Goal: Information Seeking & Learning: Learn about a topic

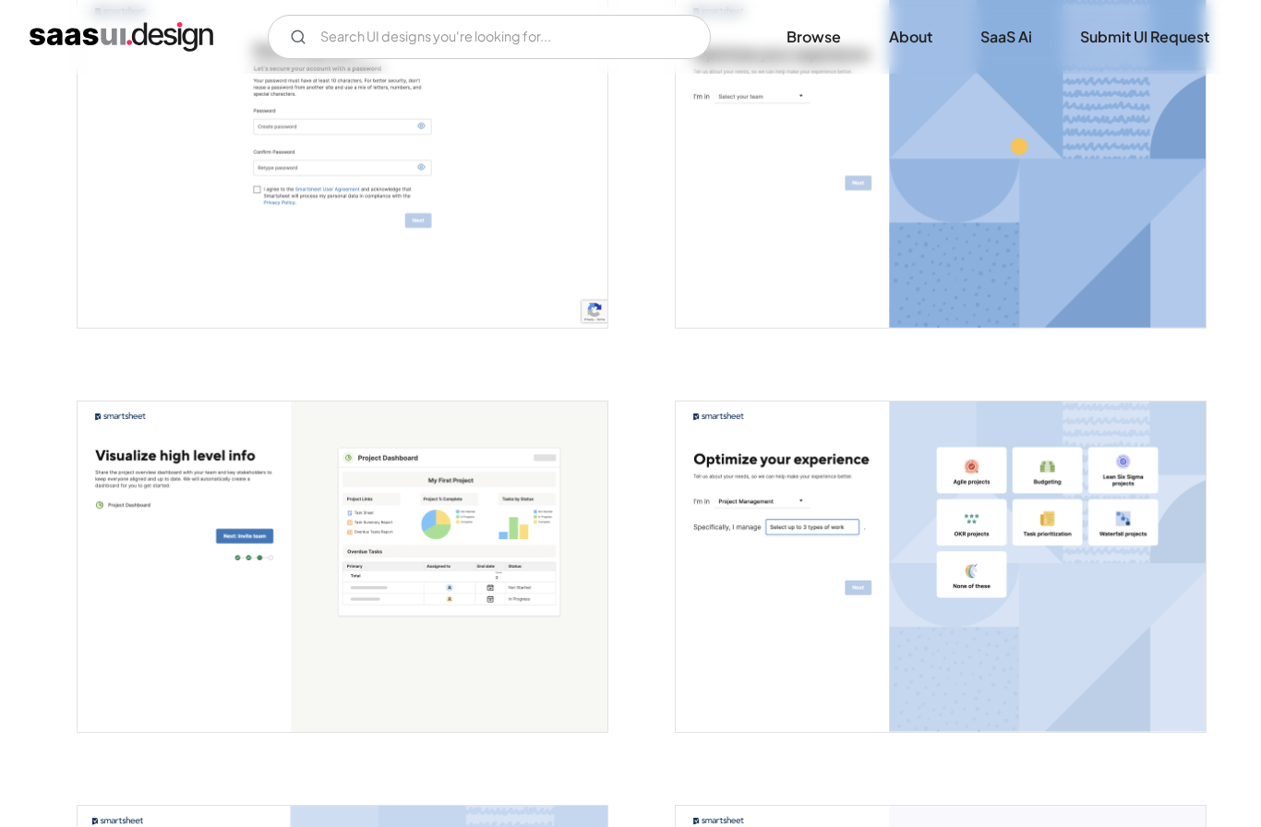
scroll to position [1228, 0]
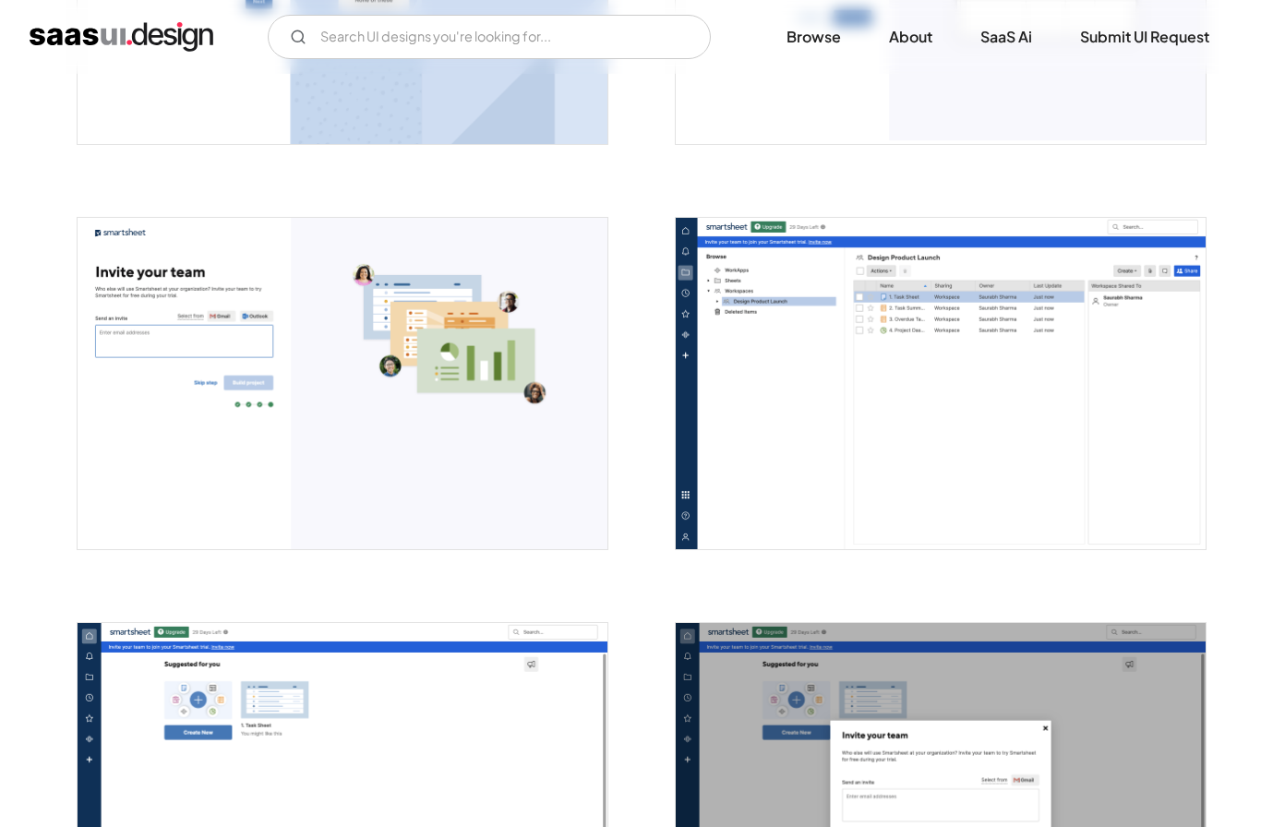
scroll to position [2249, 0]
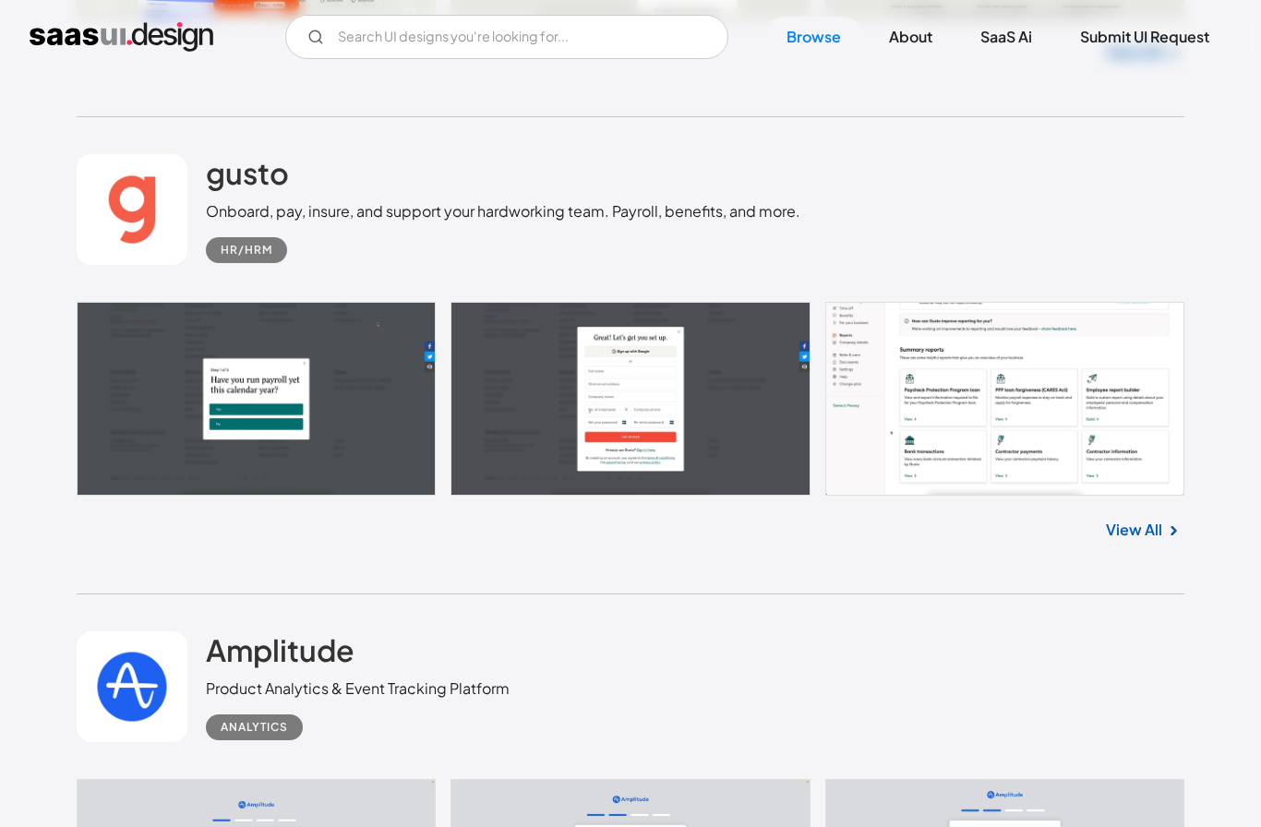
scroll to position [14231, 0]
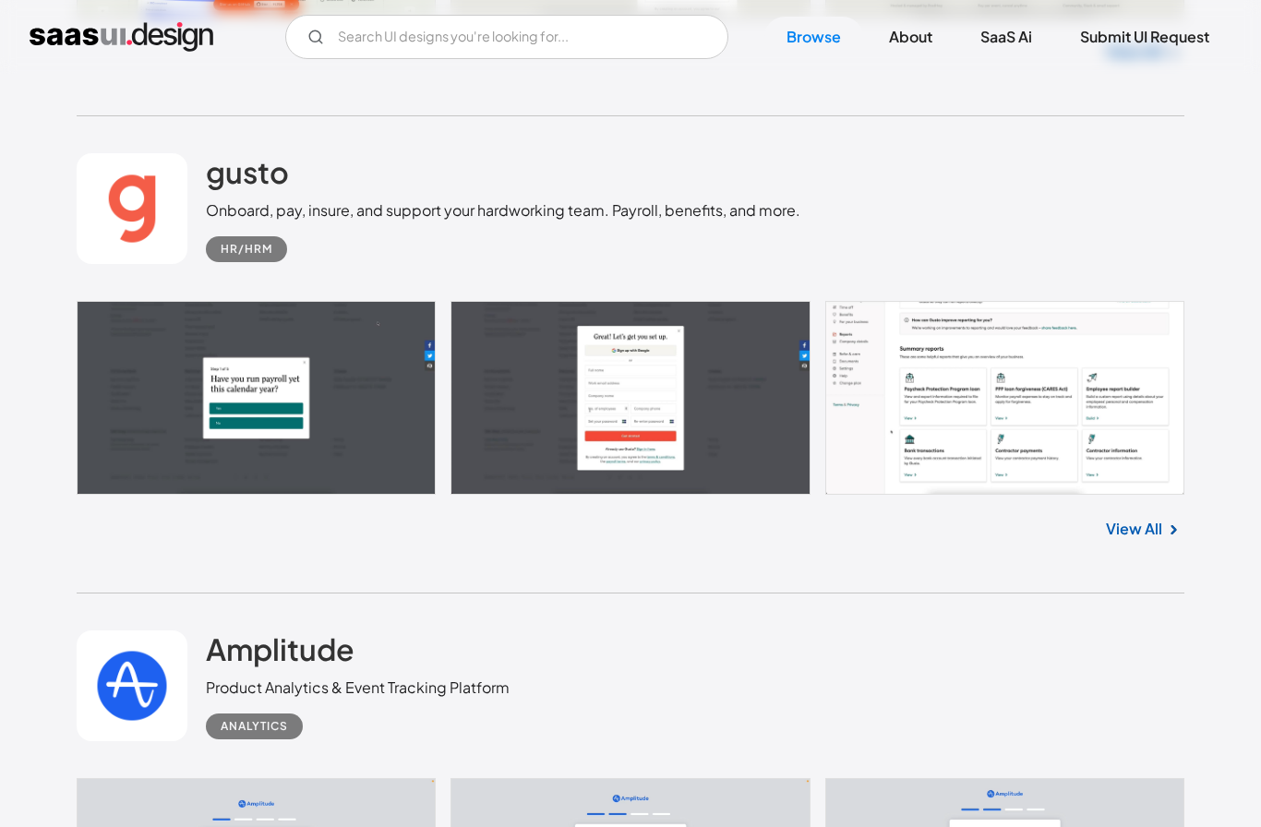
click at [121, 380] on link at bounding box center [630, 398] width 1107 height 194
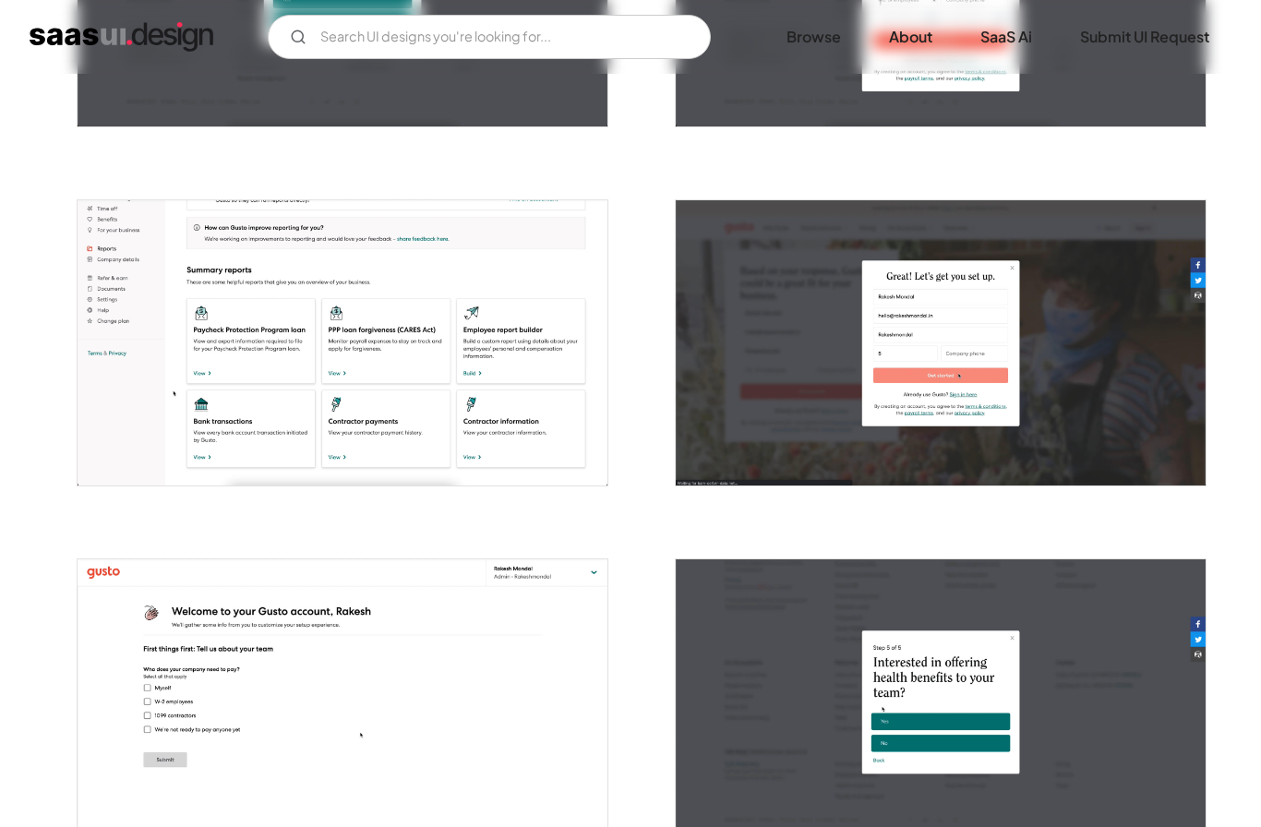
scroll to position [587, 0]
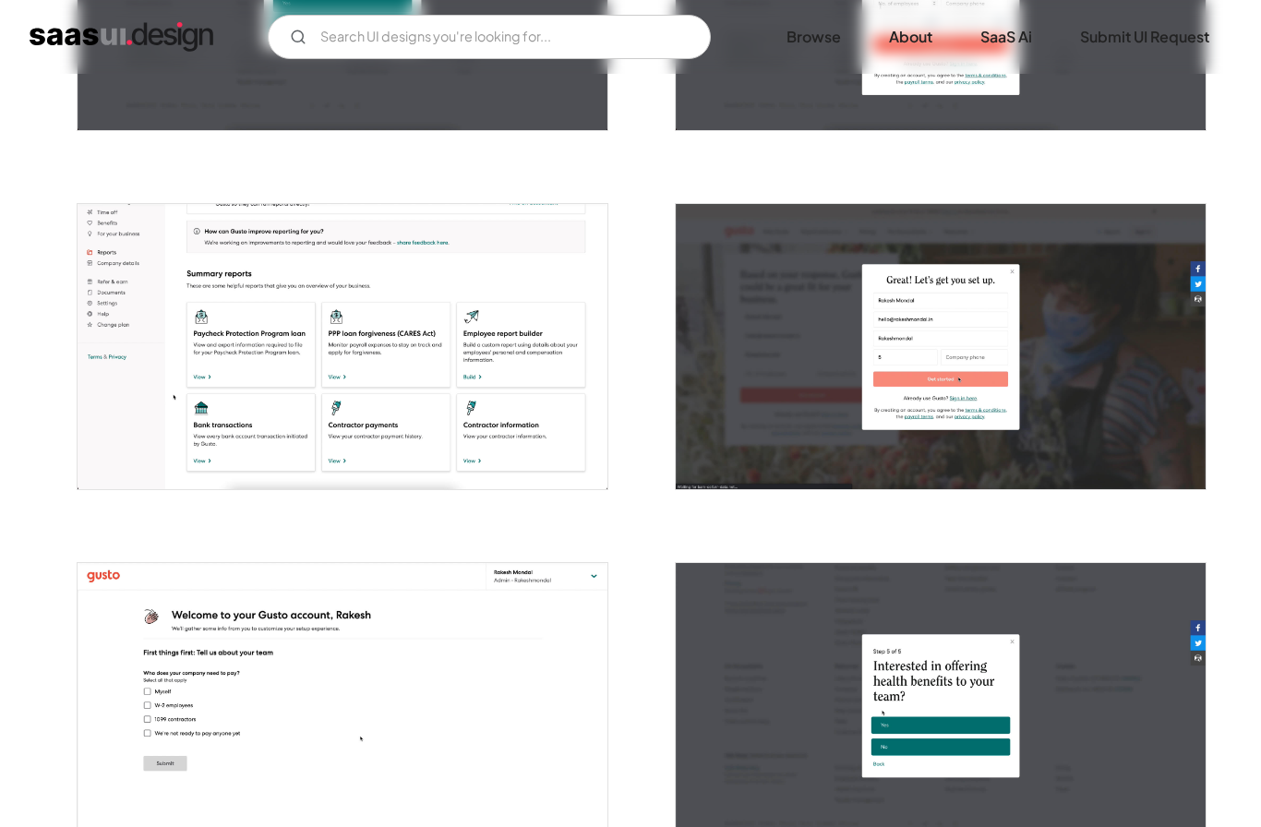
click at [112, 339] on img "open lightbox" at bounding box center [343, 346] width 530 height 285
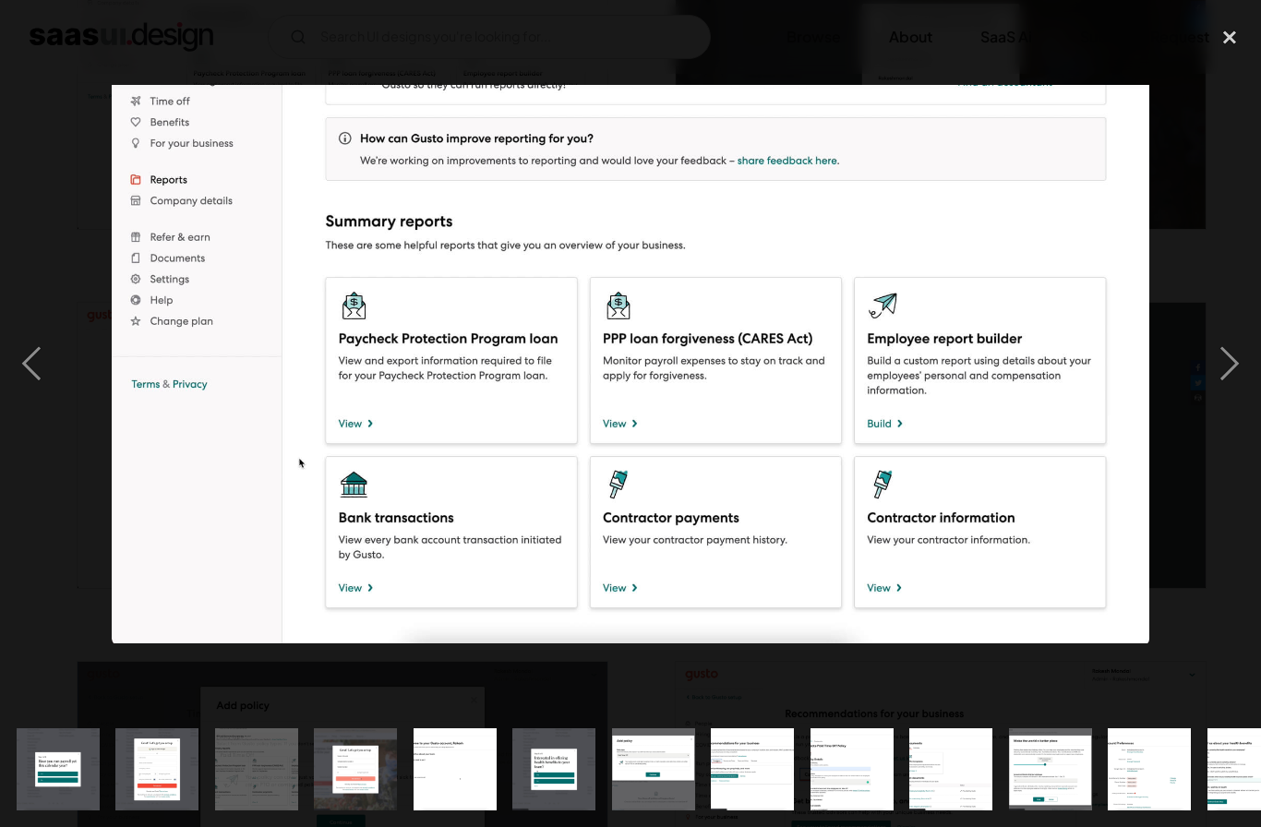
scroll to position [852, 0]
click at [1232, 393] on div "next image" at bounding box center [1229, 364] width 63 height 695
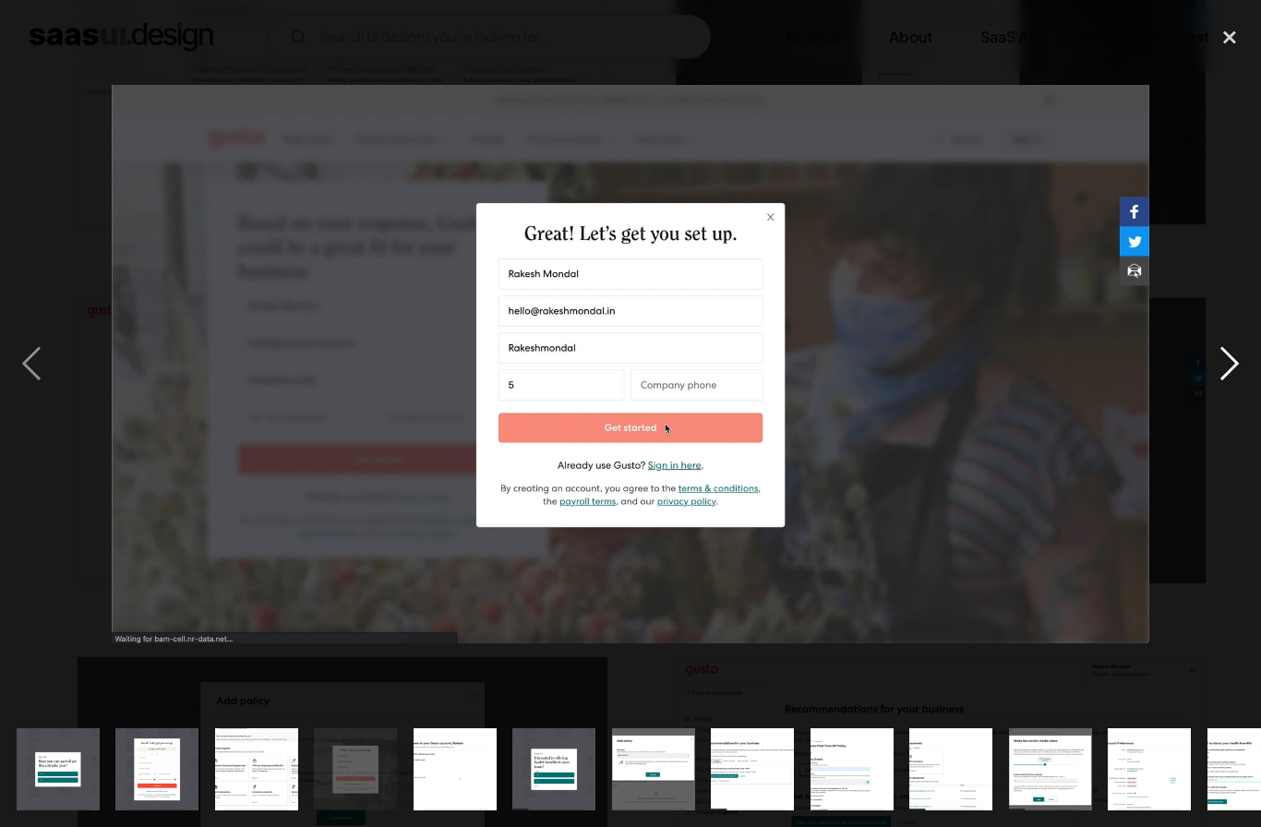
click at [1225, 395] on div "next image" at bounding box center [1229, 364] width 63 height 695
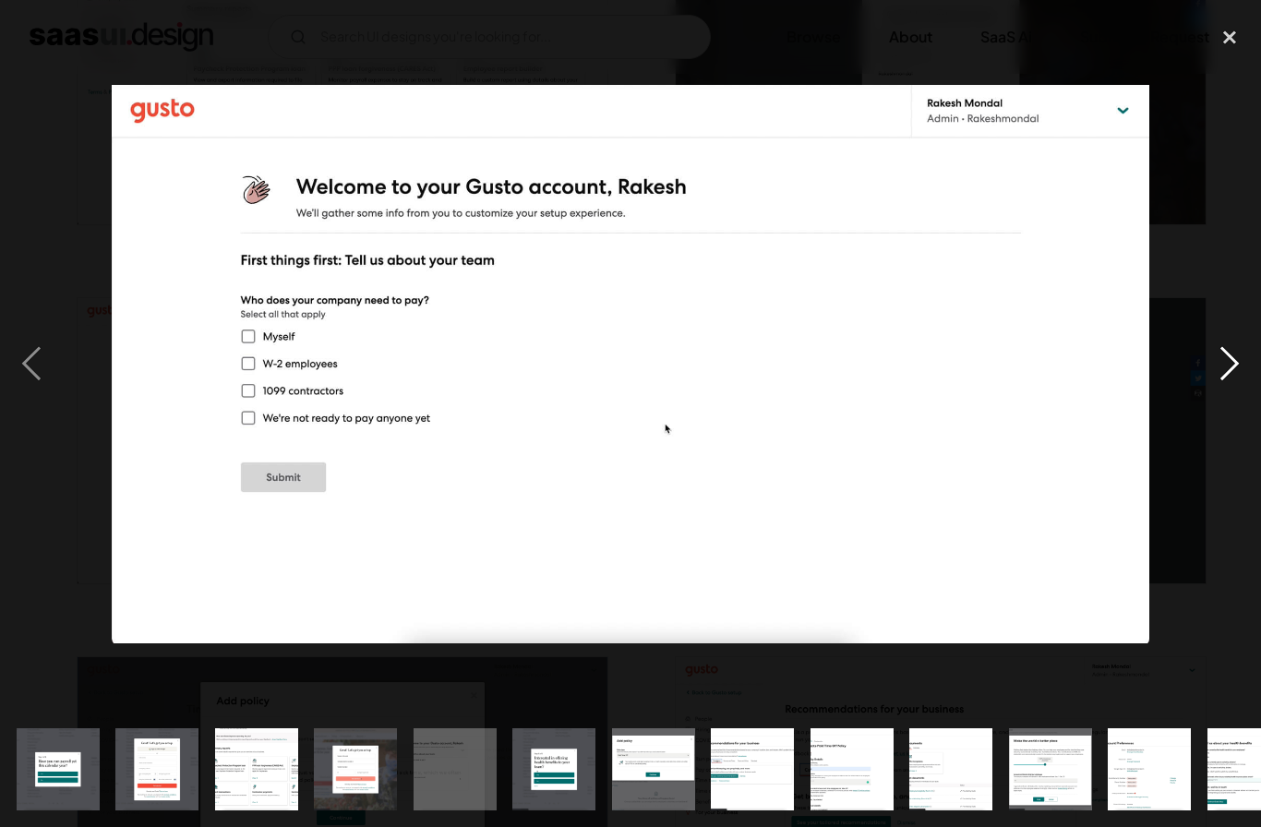
click at [1220, 400] on div "next image" at bounding box center [1229, 364] width 63 height 695
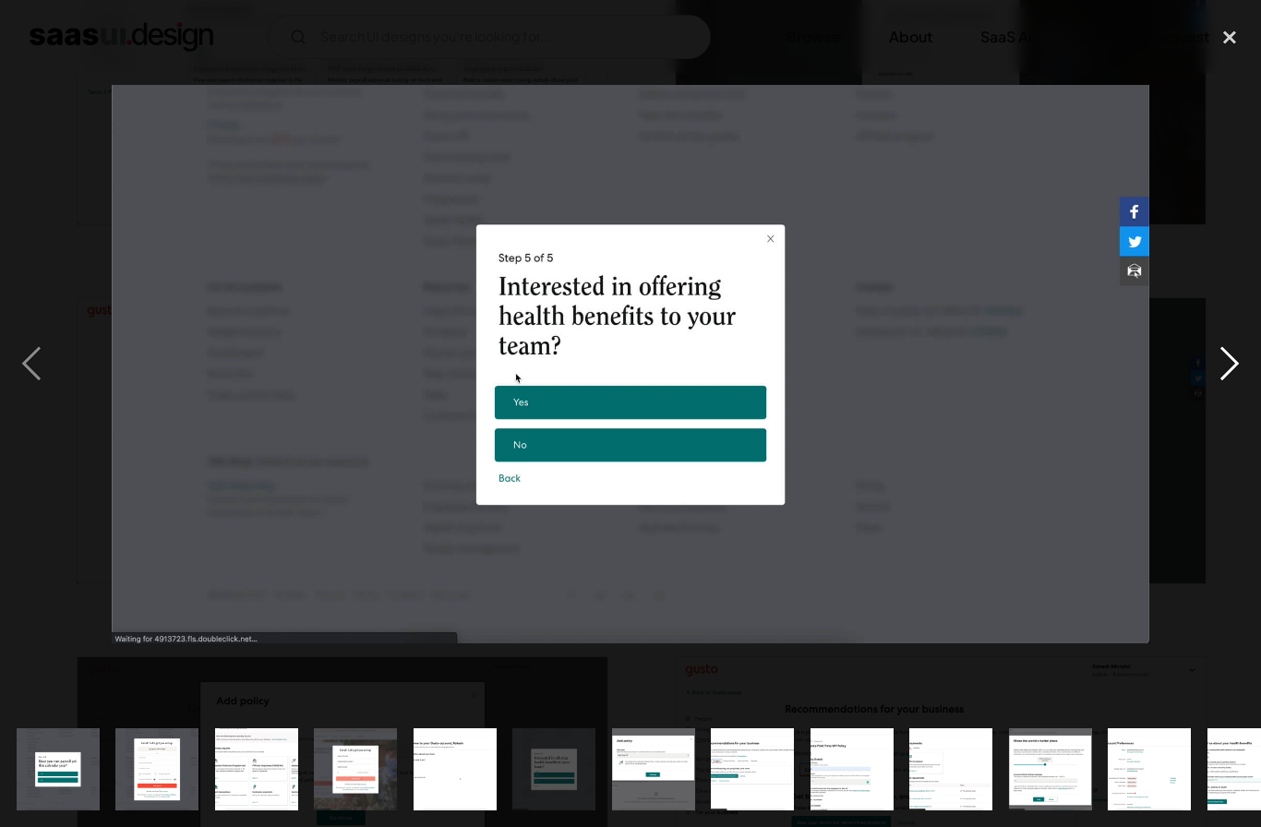
click at [1216, 399] on div "next image" at bounding box center [1229, 364] width 63 height 695
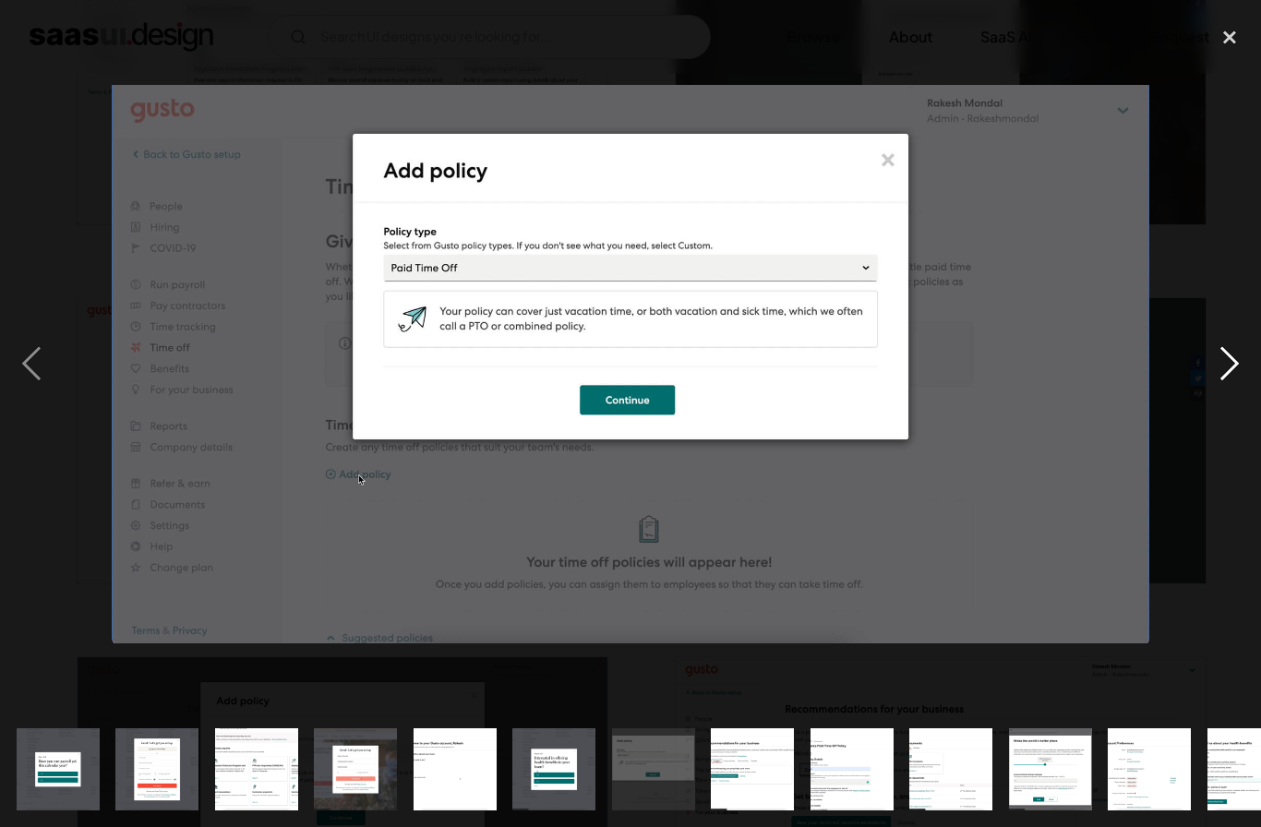
click at [1213, 395] on div "next image" at bounding box center [1229, 364] width 63 height 695
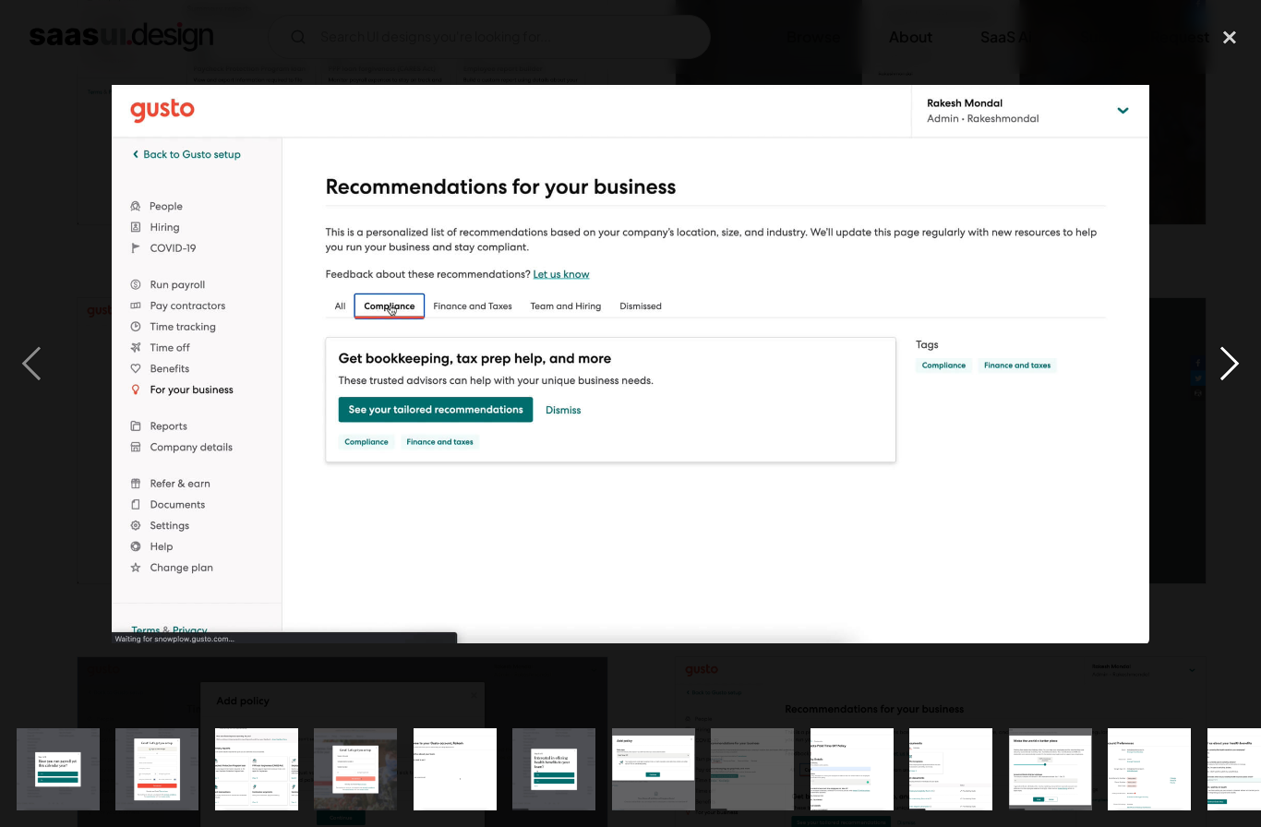
click at [1213, 391] on div "next image" at bounding box center [1229, 364] width 63 height 695
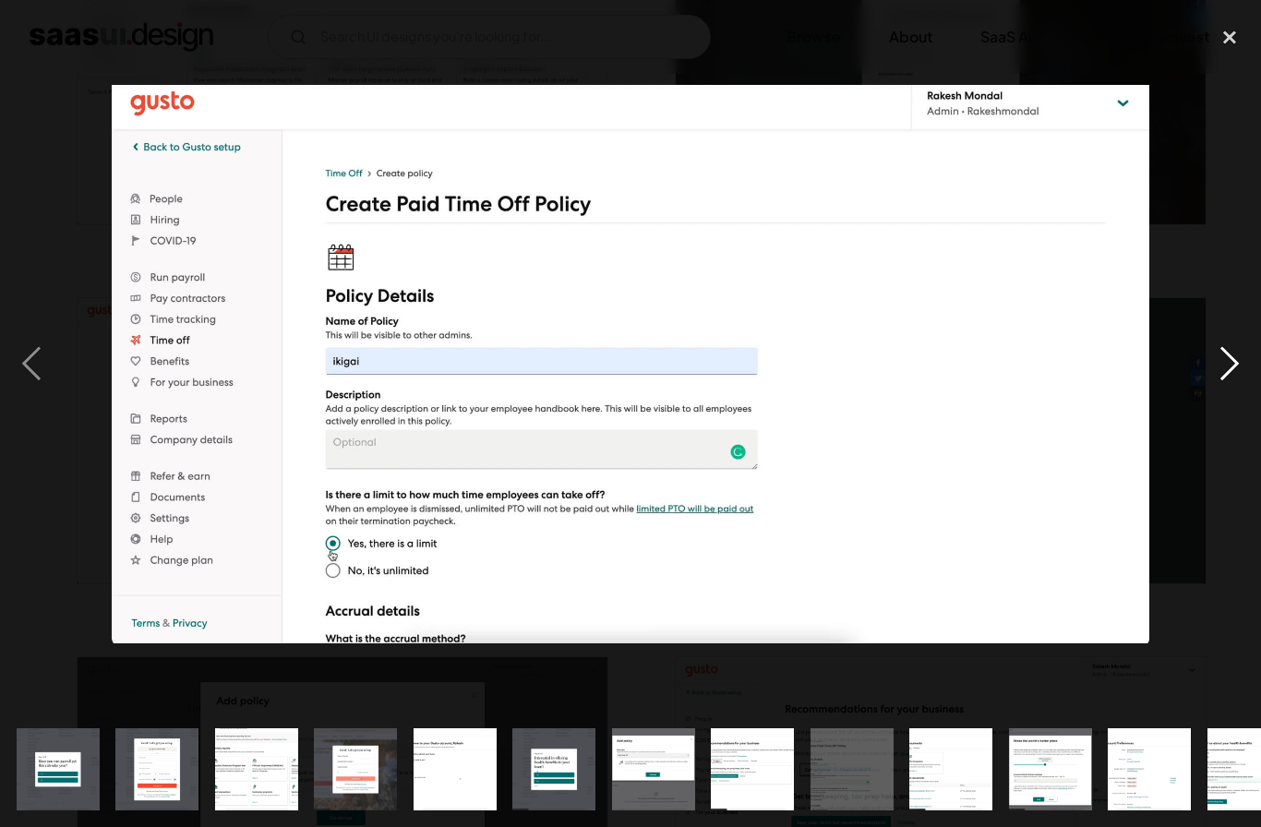
click at [1205, 381] on div "next image" at bounding box center [1229, 364] width 63 height 695
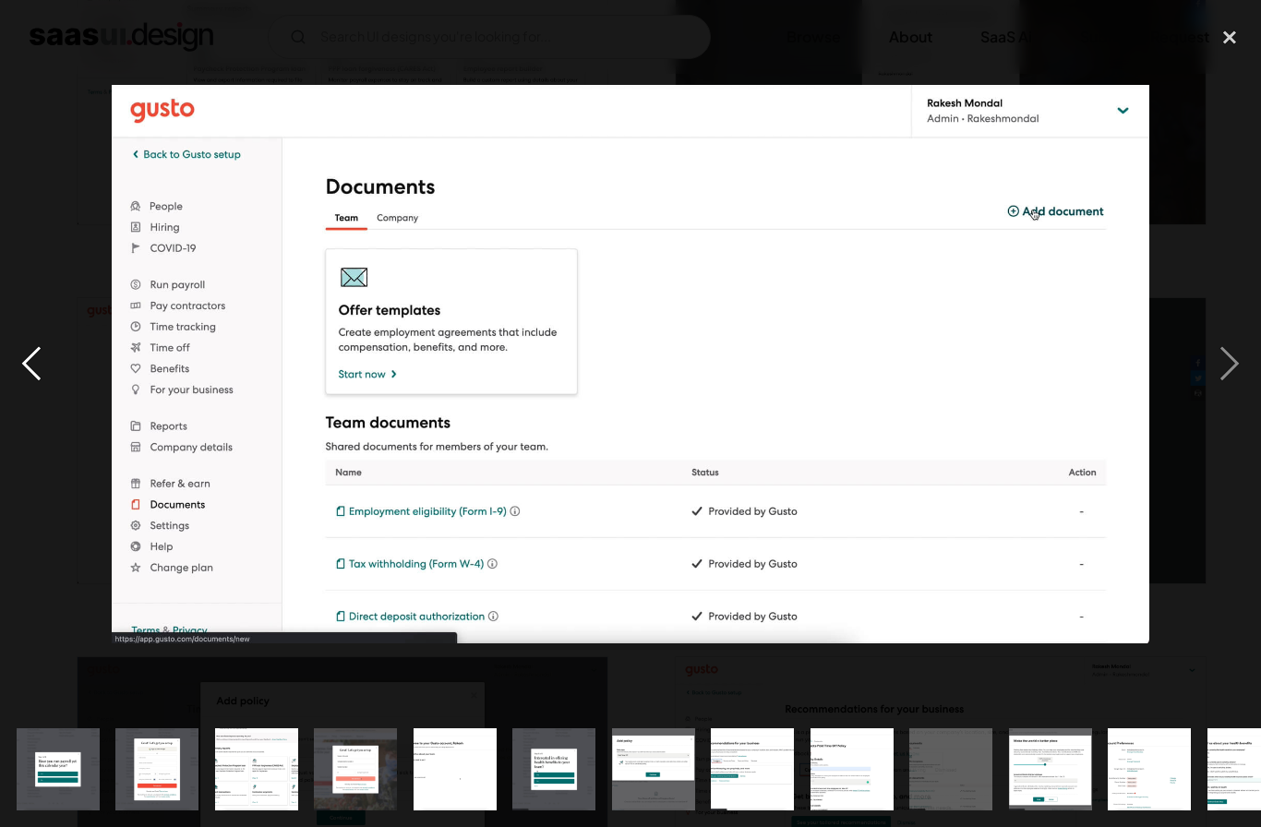
click at [43, 390] on div "previous image" at bounding box center [31, 364] width 63 height 695
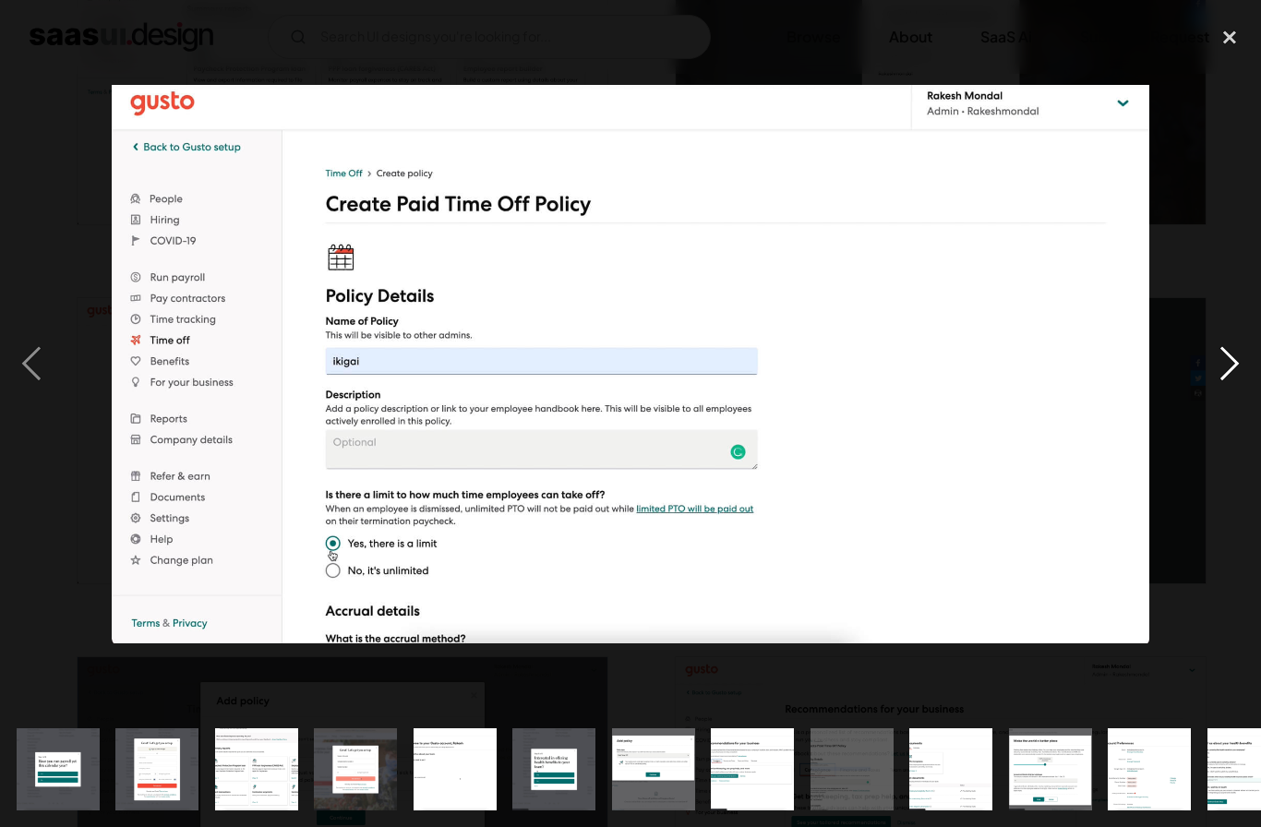
click at [1211, 389] on div "next image" at bounding box center [1229, 364] width 63 height 695
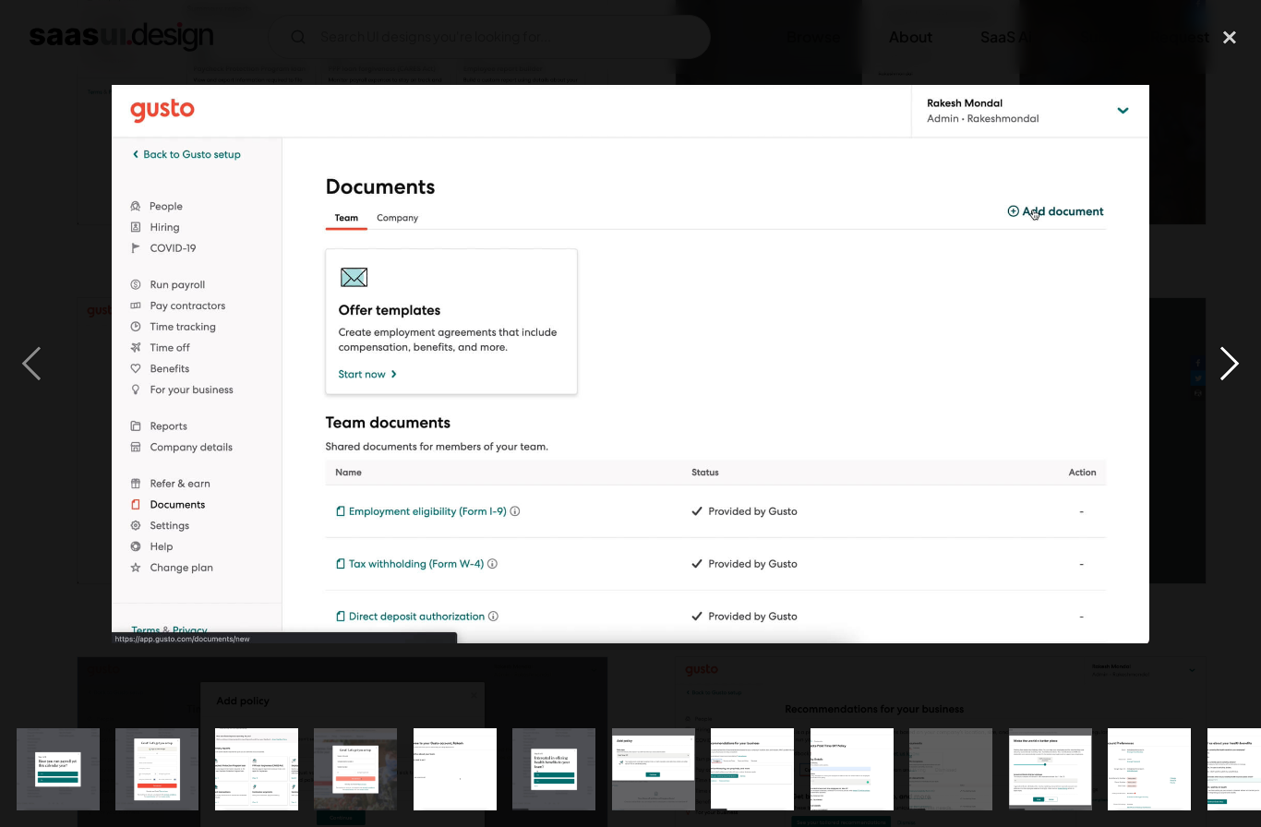
click at [1202, 384] on div "next image" at bounding box center [1229, 364] width 63 height 695
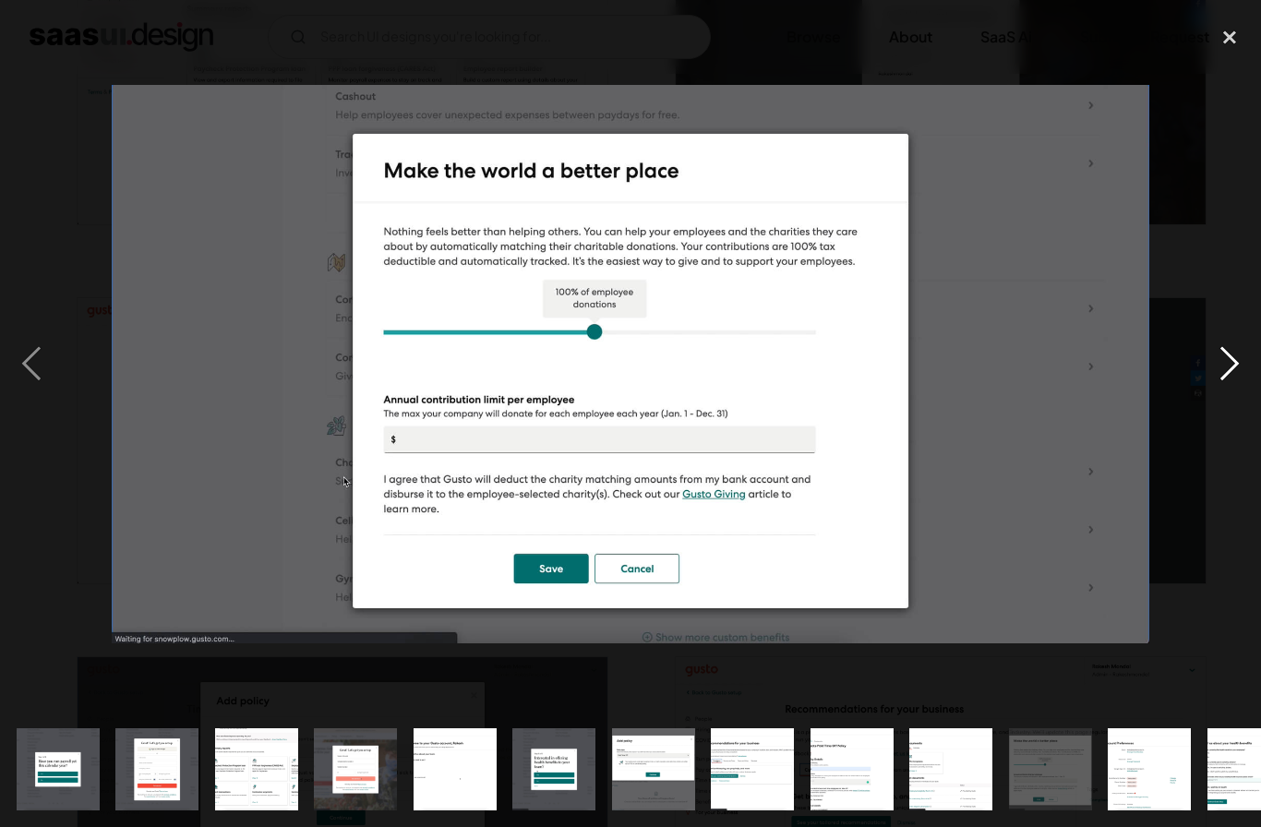
click at [1201, 385] on div "next image" at bounding box center [1229, 364] width 63 height 695
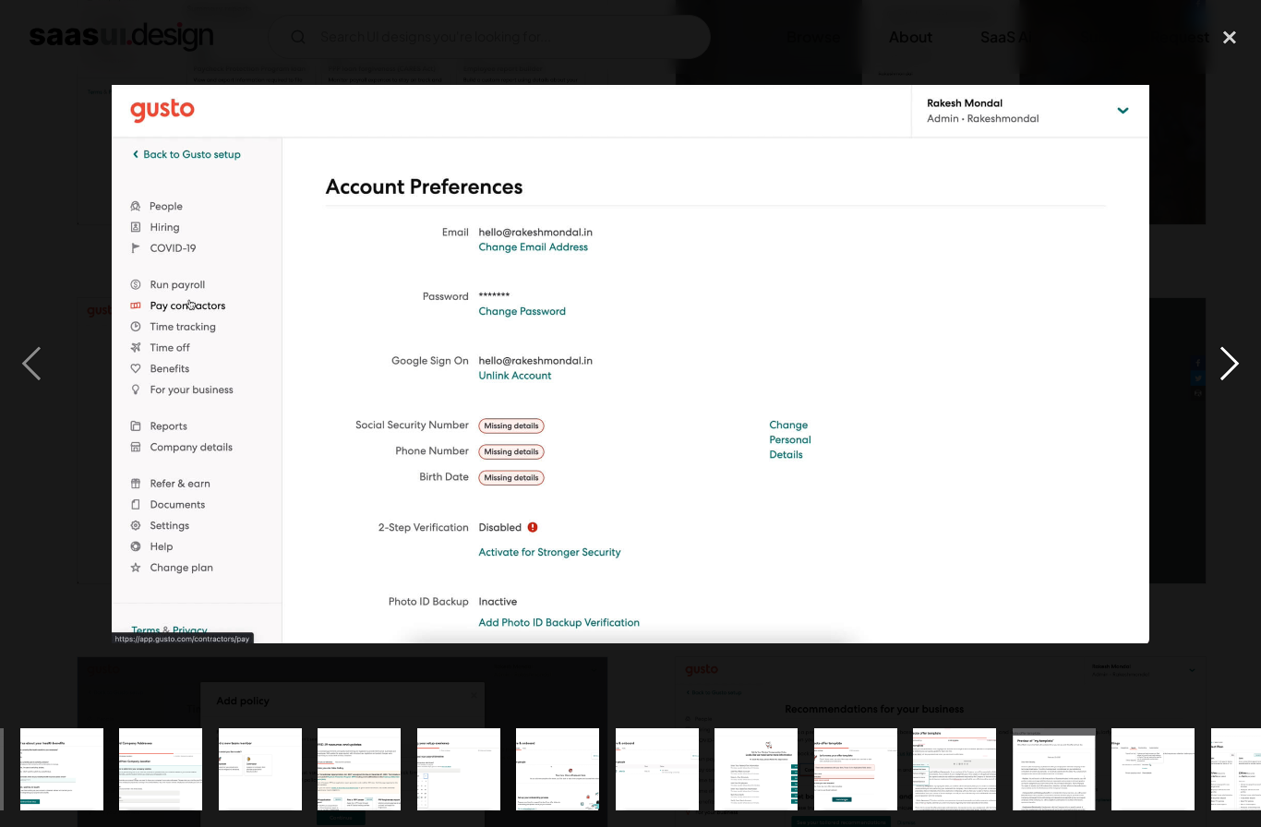
scroll to position [0, 1188]
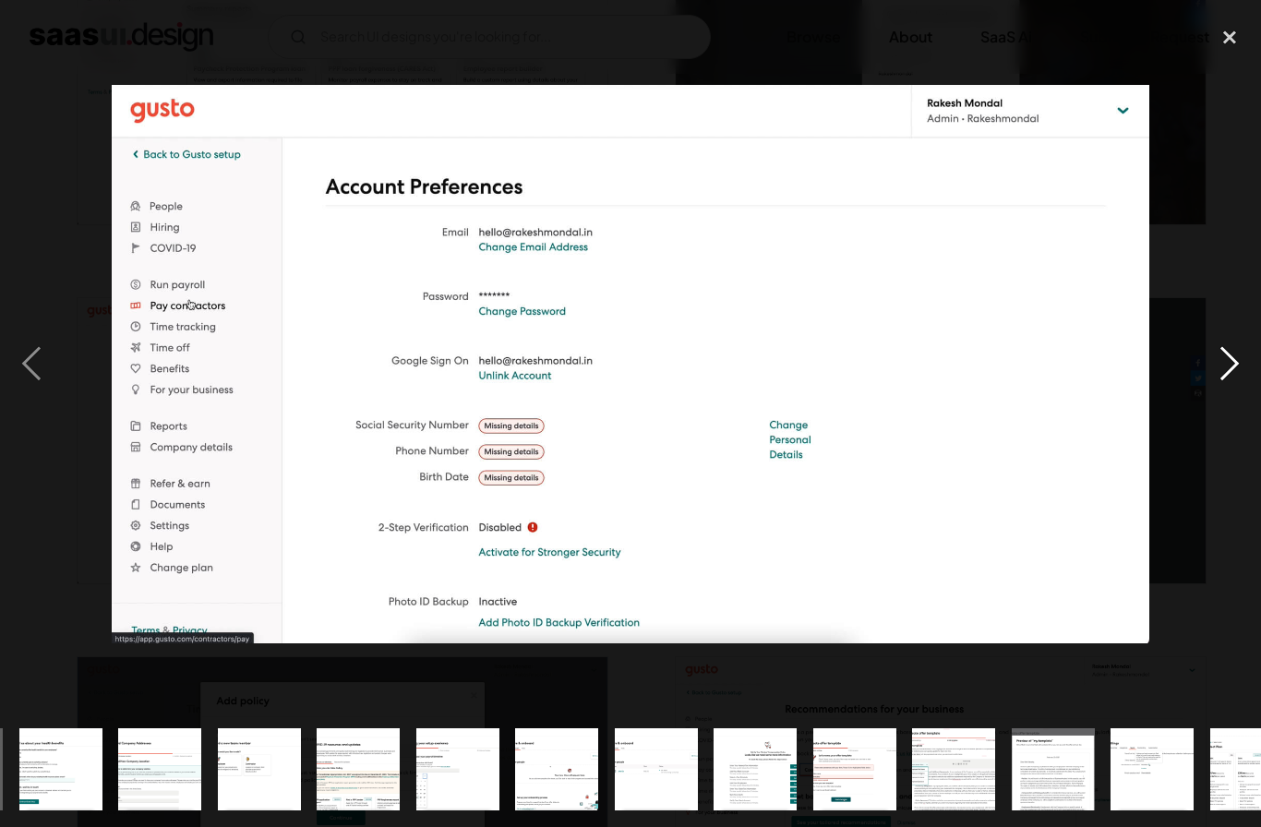
click at [1202, 388] on div "next image" at bounding box center [1229, 364] width 63 height 695
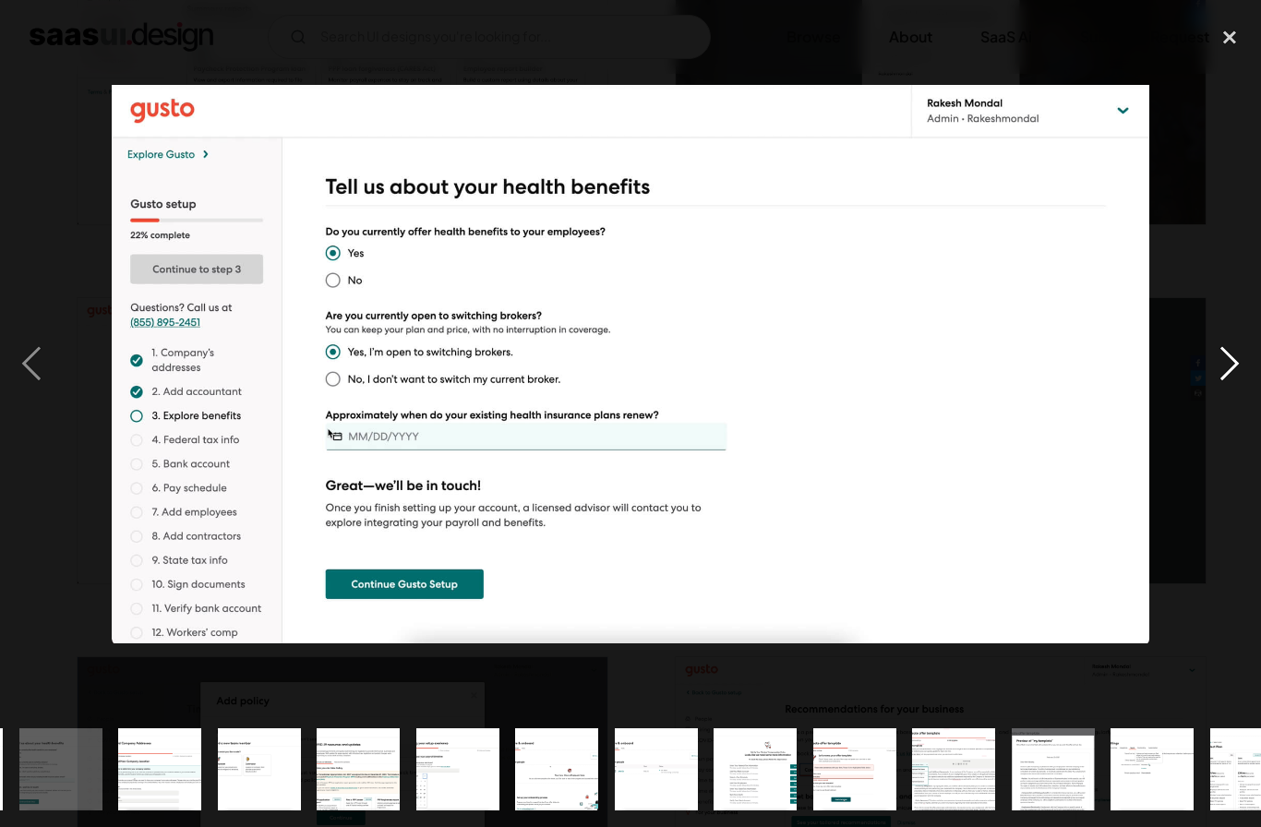
click at [1200, 380] on div "next image" at bounding box center [1229, 364] width 63 height 695
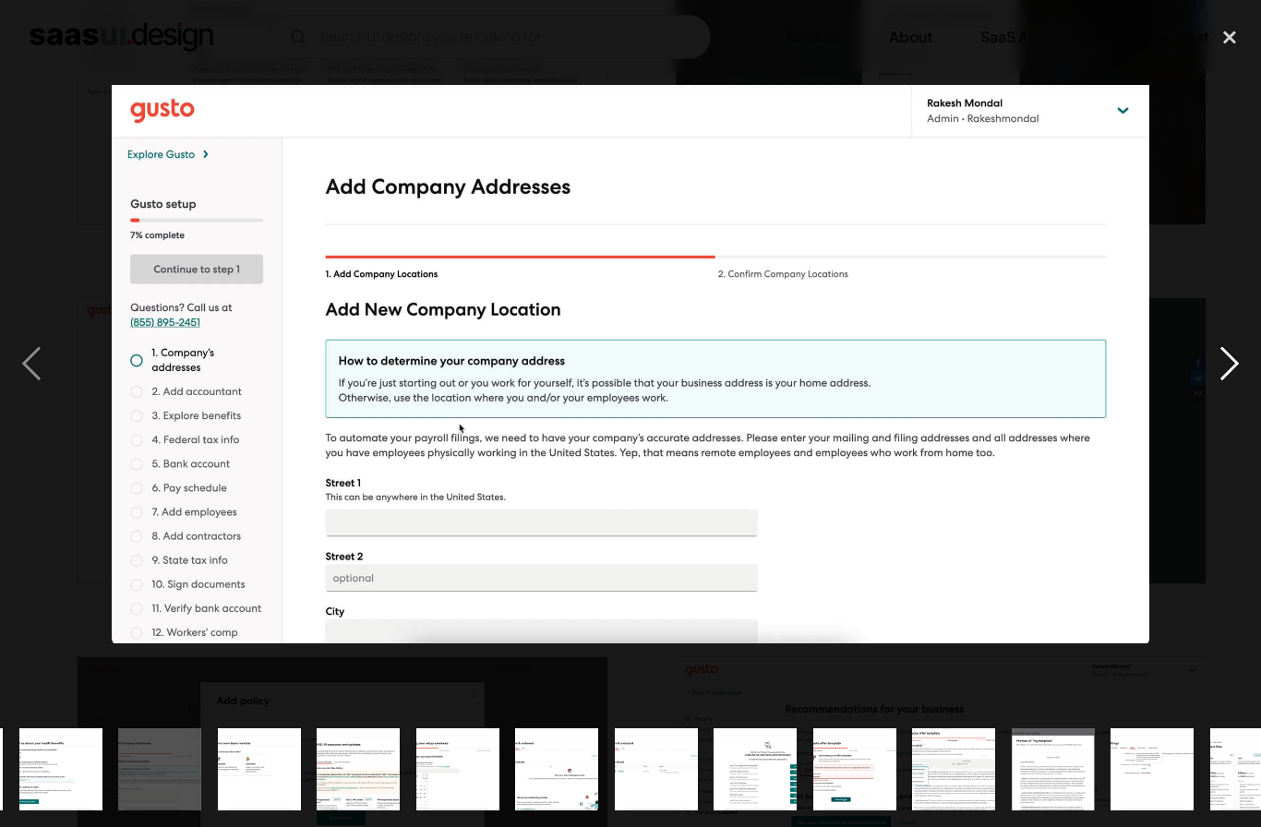
click at [1199, 379] on div "next image" at bounding box center [1229, 364] width 63 height 695
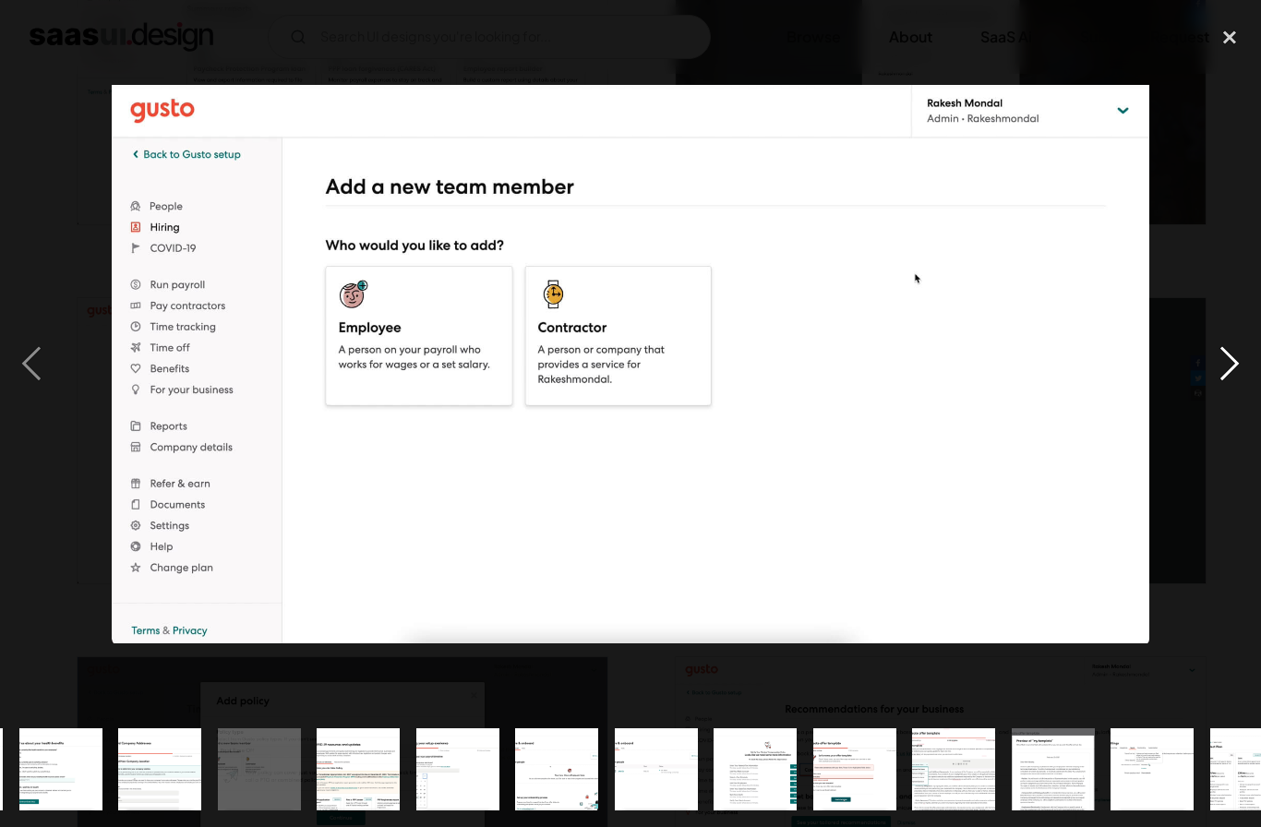
click at [1201, 382] on div "next image" at bounding box center [1229, 364] width 63 height 695
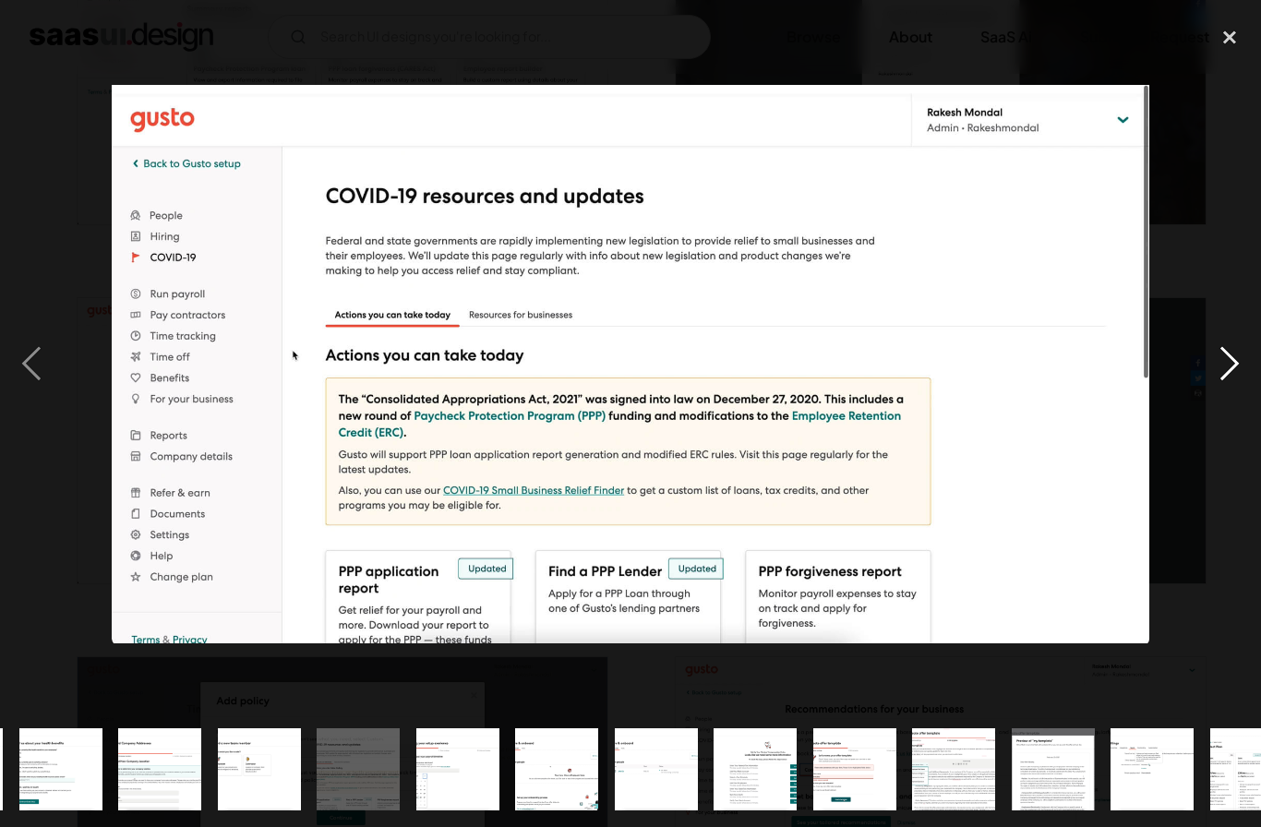
click at [1201, 383] on div "next image" at bounding box center [1229, 364] width 63 height 695
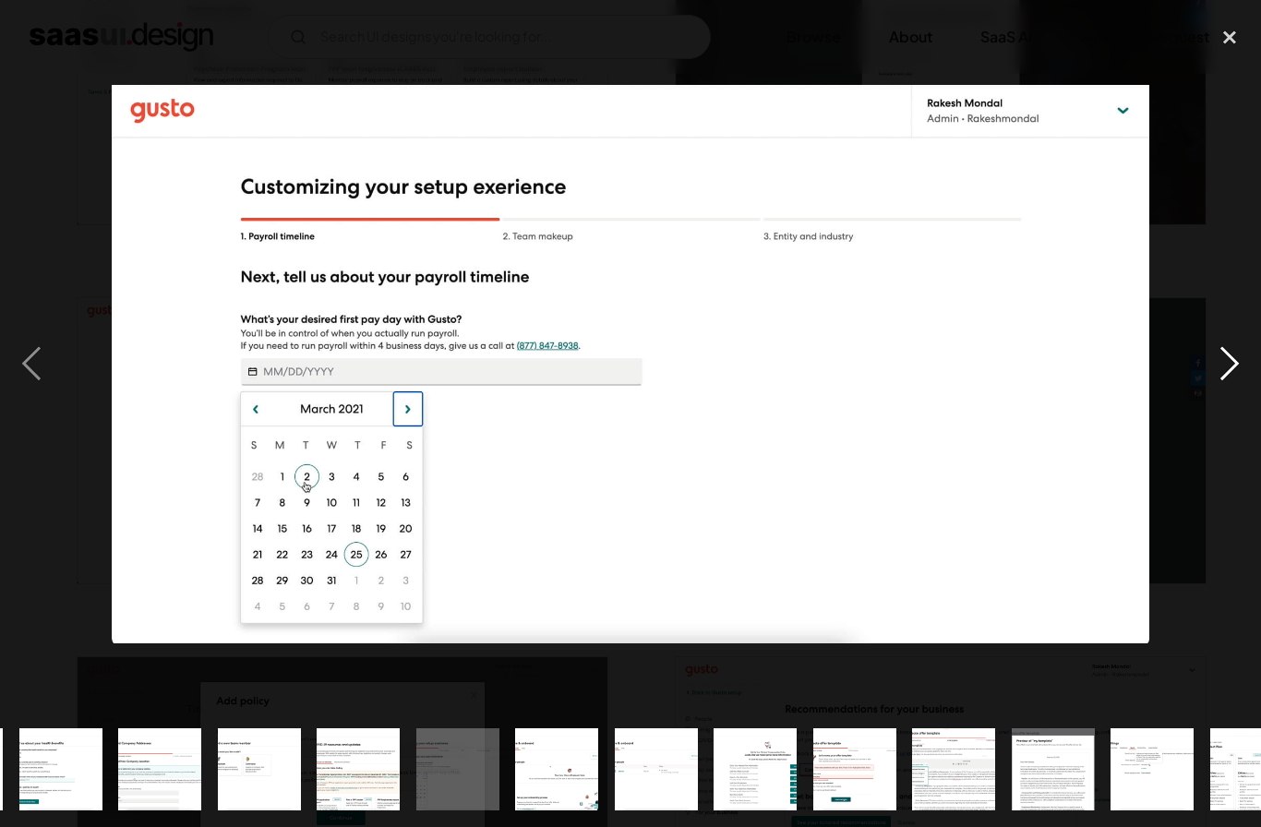
click at [1200, 381] on div "next image" at bounding box center [1229, 364] width 63 height 695
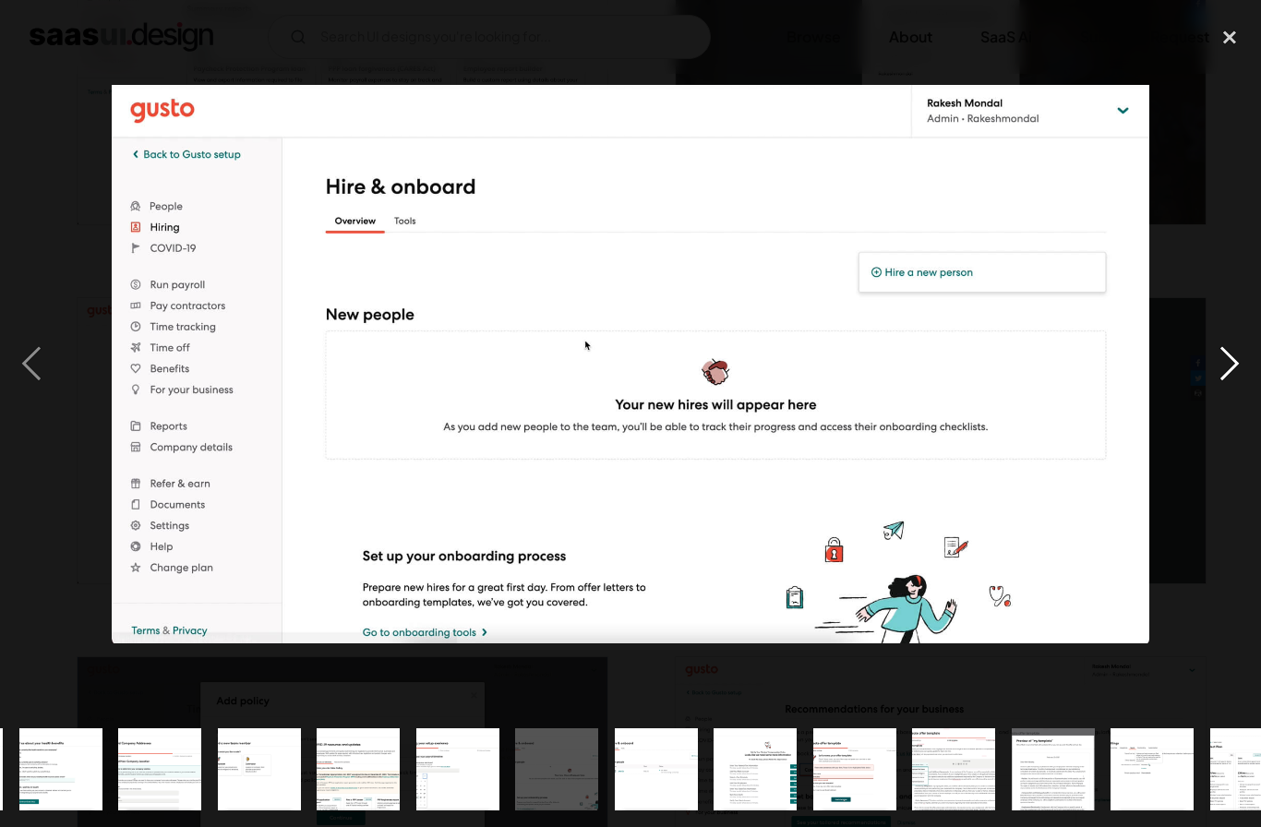
click at [1198, 378] on div "next image" at bounding box center [1229, 364] width 63 height 695
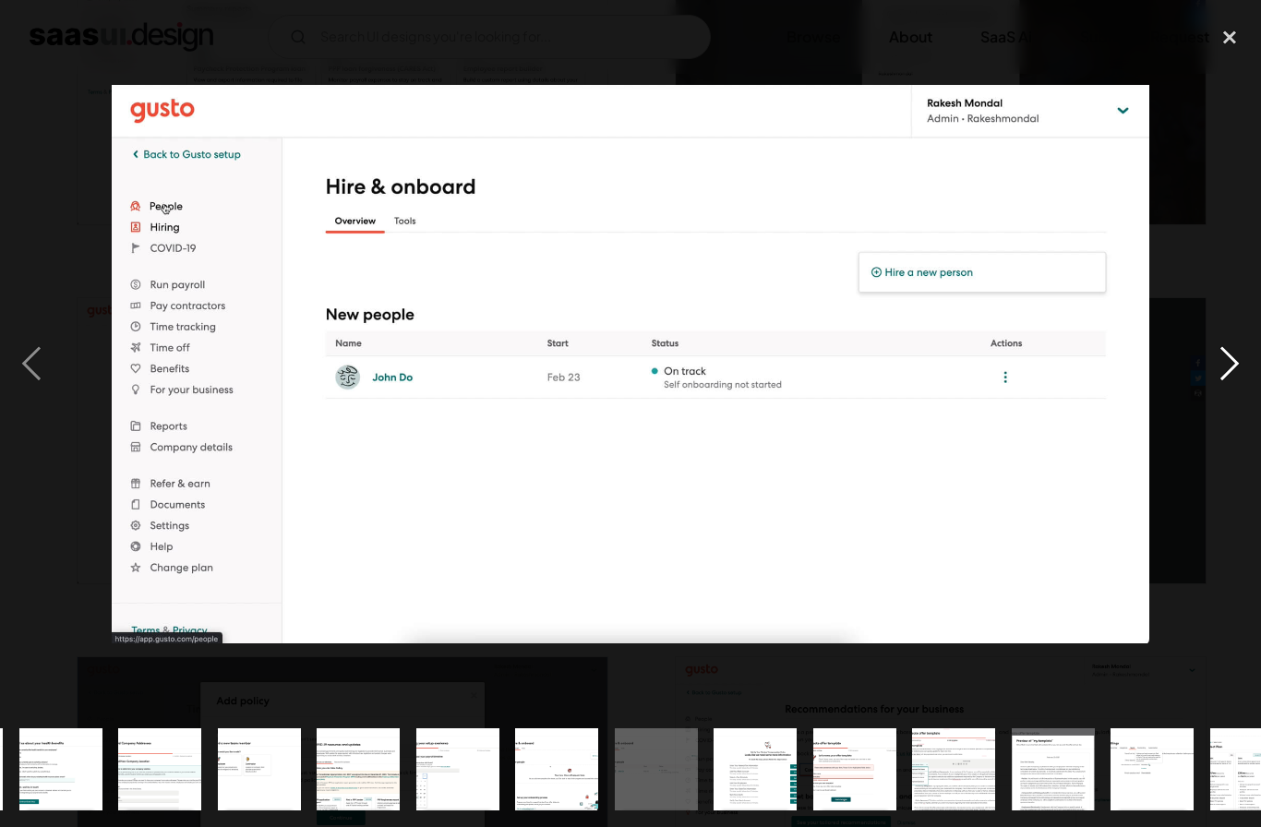
click at [1201, 384] on div "next image" at bounding box center [1229, 364] width 63 height 695
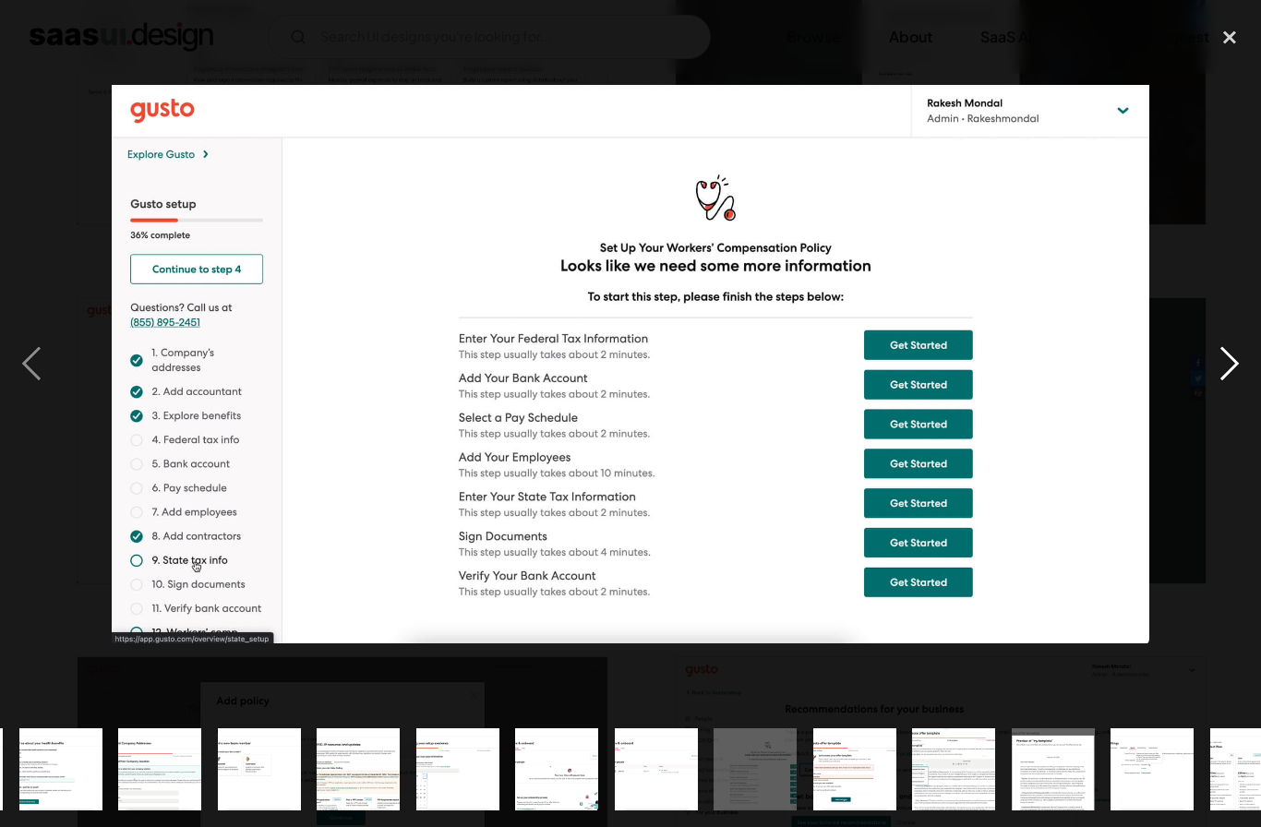
click at [1201, 380] on div "next image" at bounding box center [1229, 364] width 63 height 695
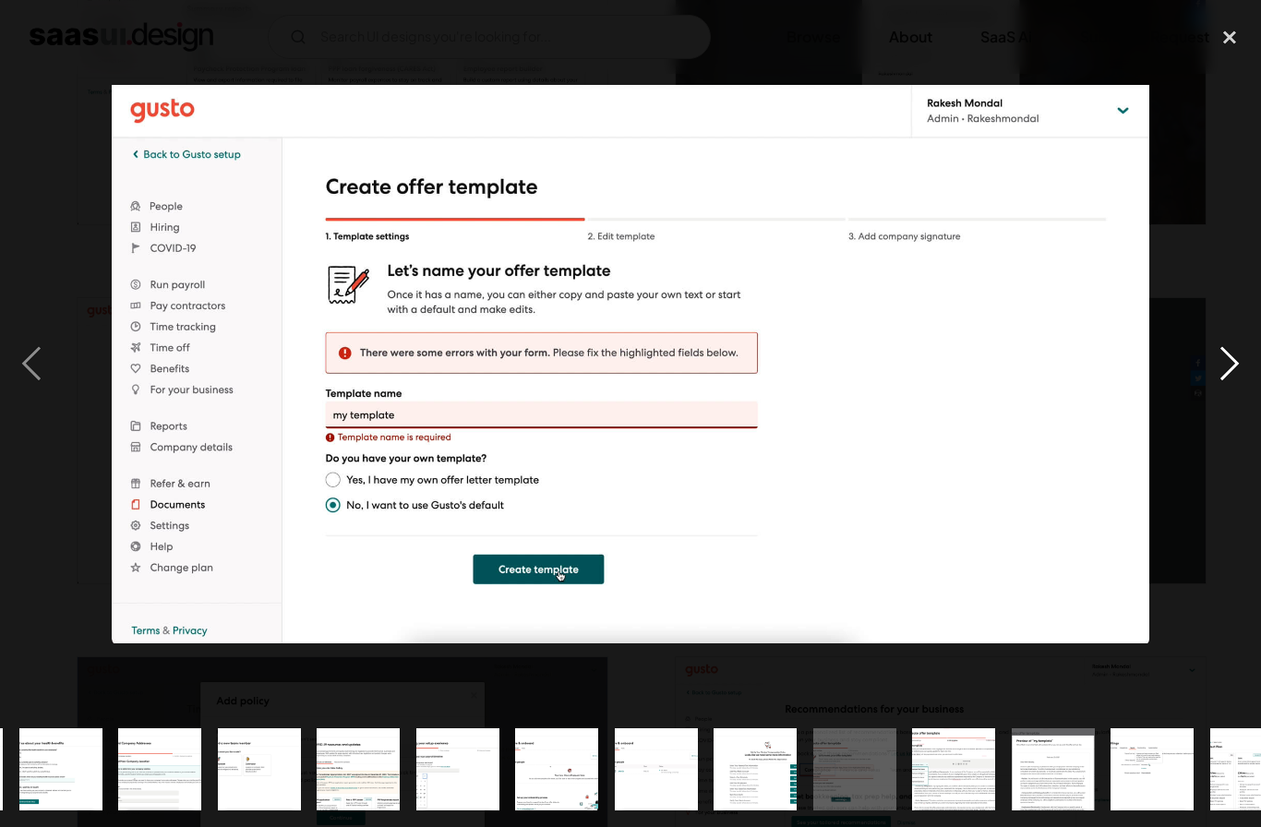
click at [1200, 376] on div "next image" at bounding box center [1229, 364] width 63 height 695
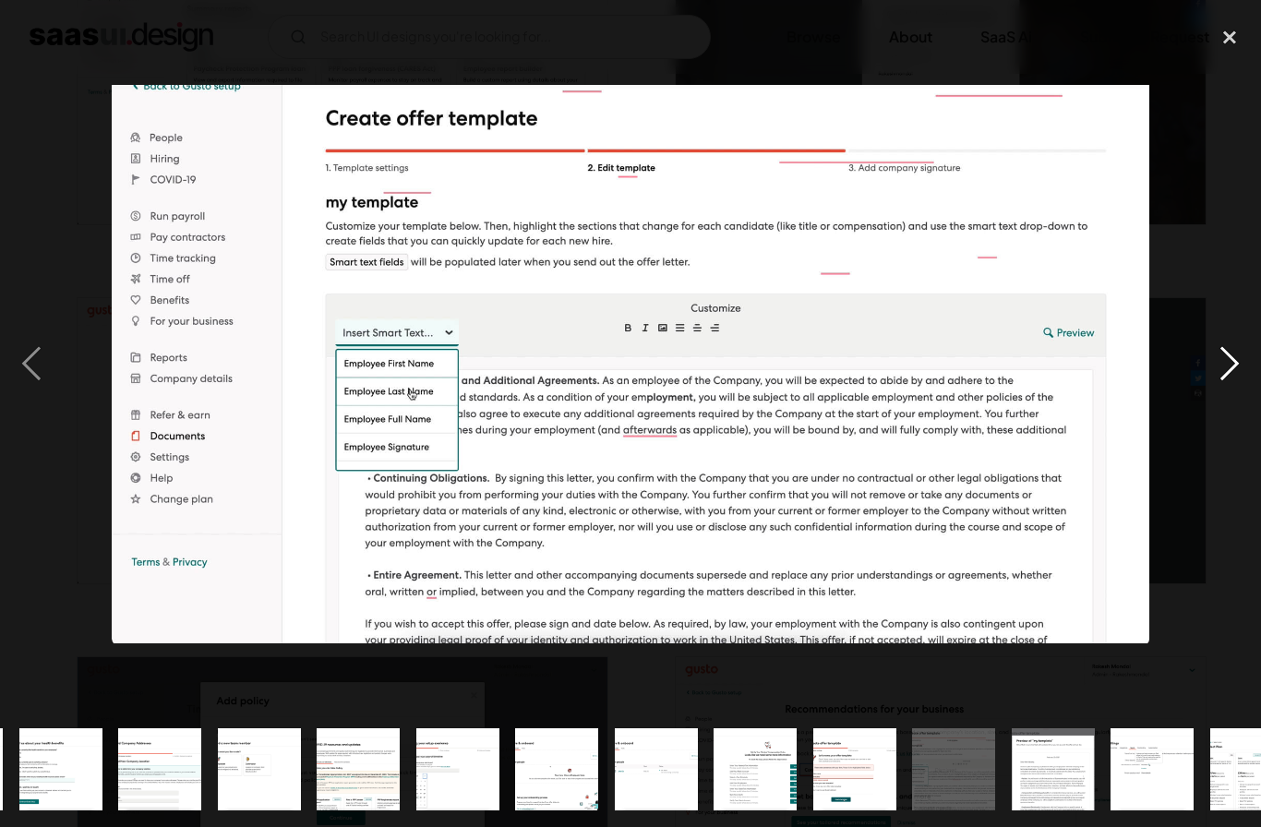
click at [1200, 375] on div "next image" at bounding box center [1229, 364] width 63 height 695
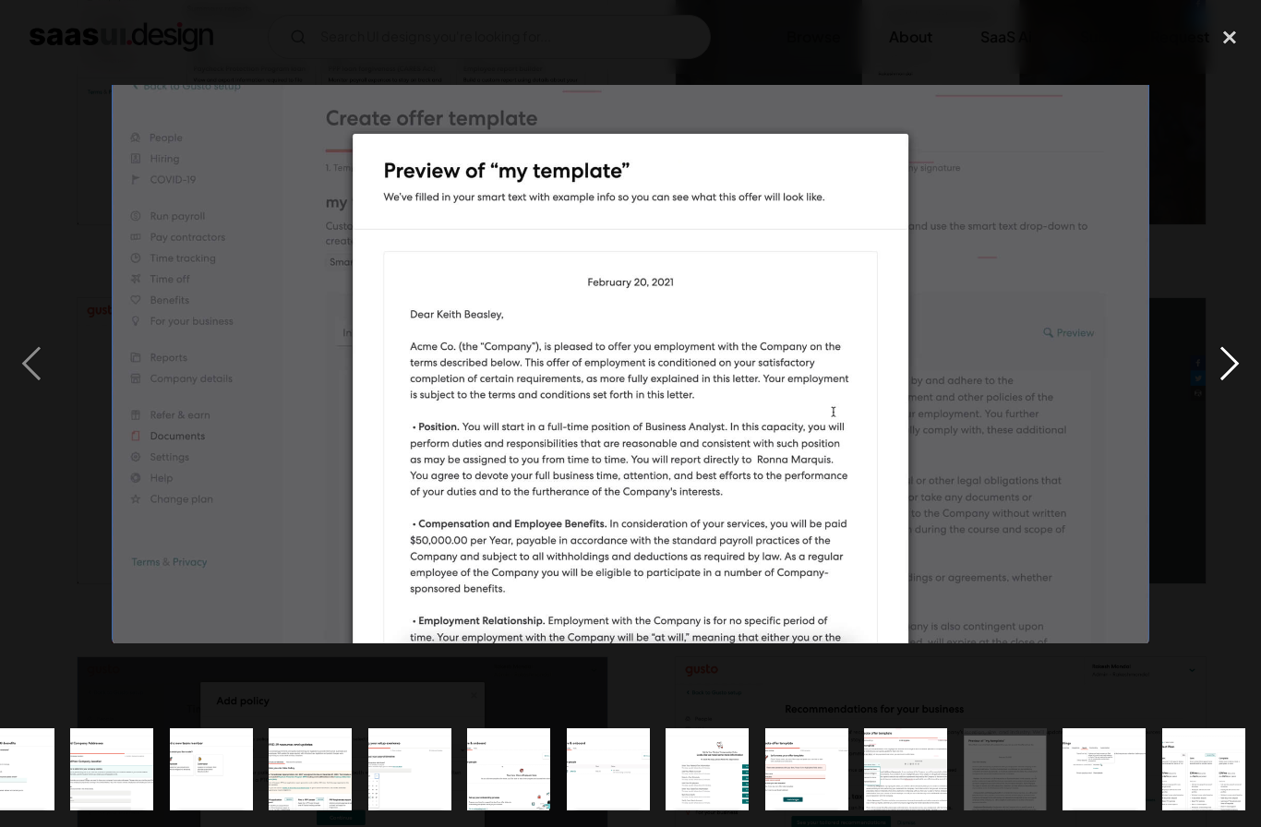
click at [1202, 381] on div "next image" at bounding box center [1229, 364] width 63 height 695
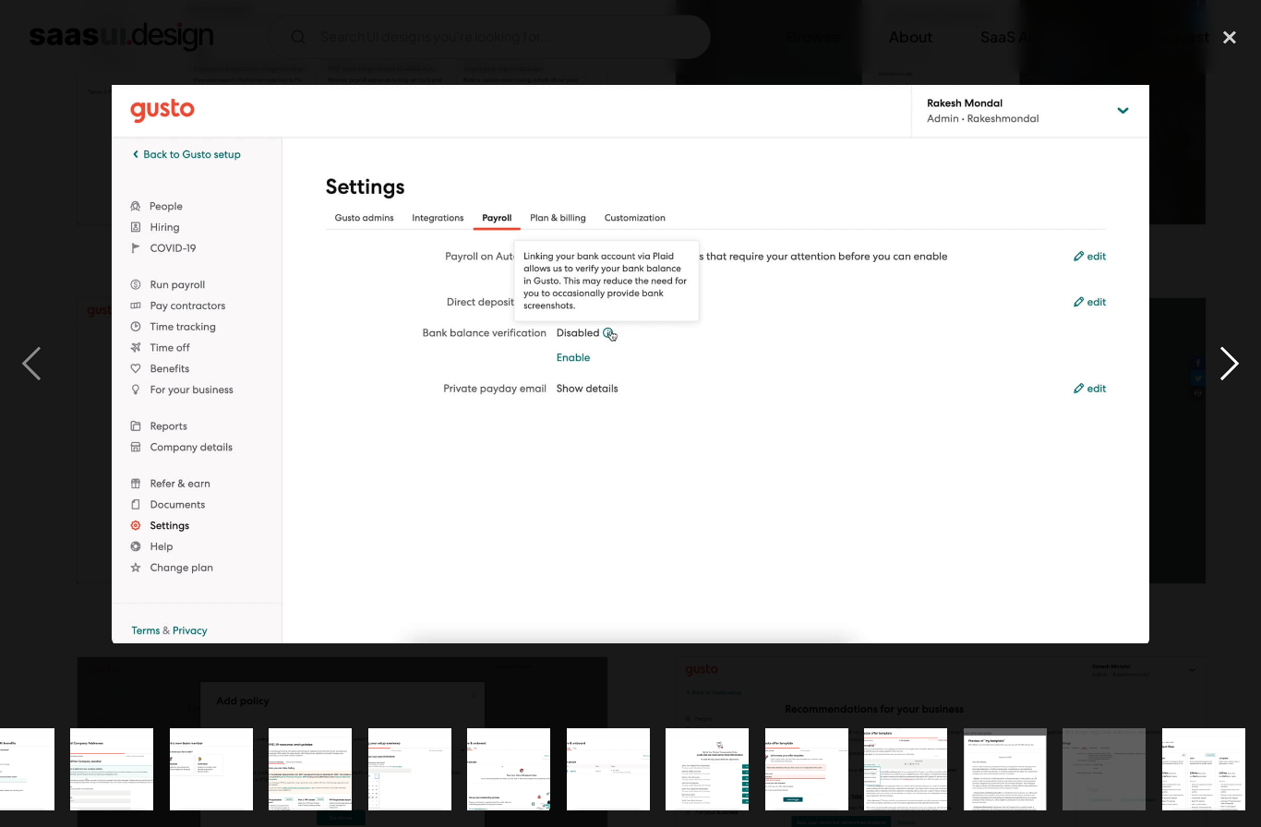
scroll to position [0, 1437]
click at [45, 398] on div "previous image" at bounding box center [31, 364] width 63 height 695
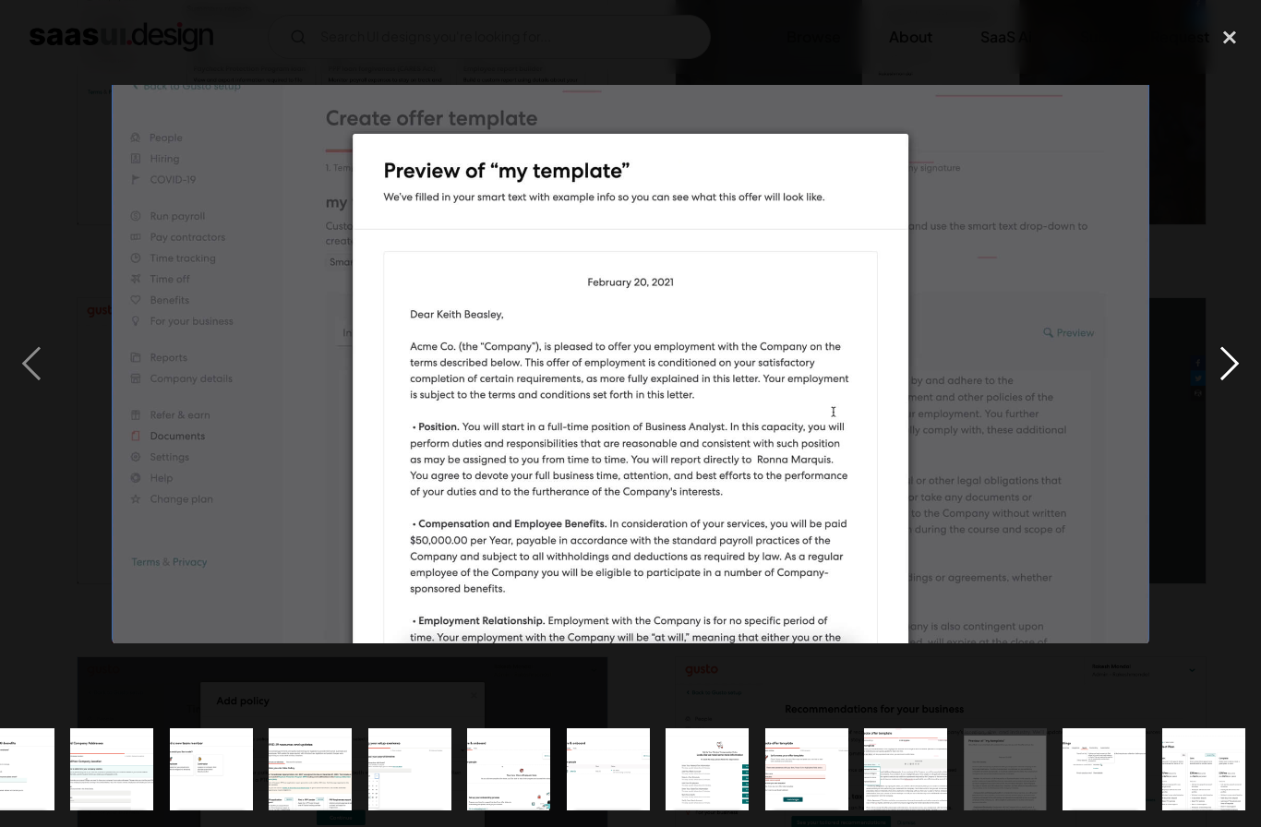
click at [1201, 377] on div "next image" at bounding box center [1229, 364] width 63 height 695
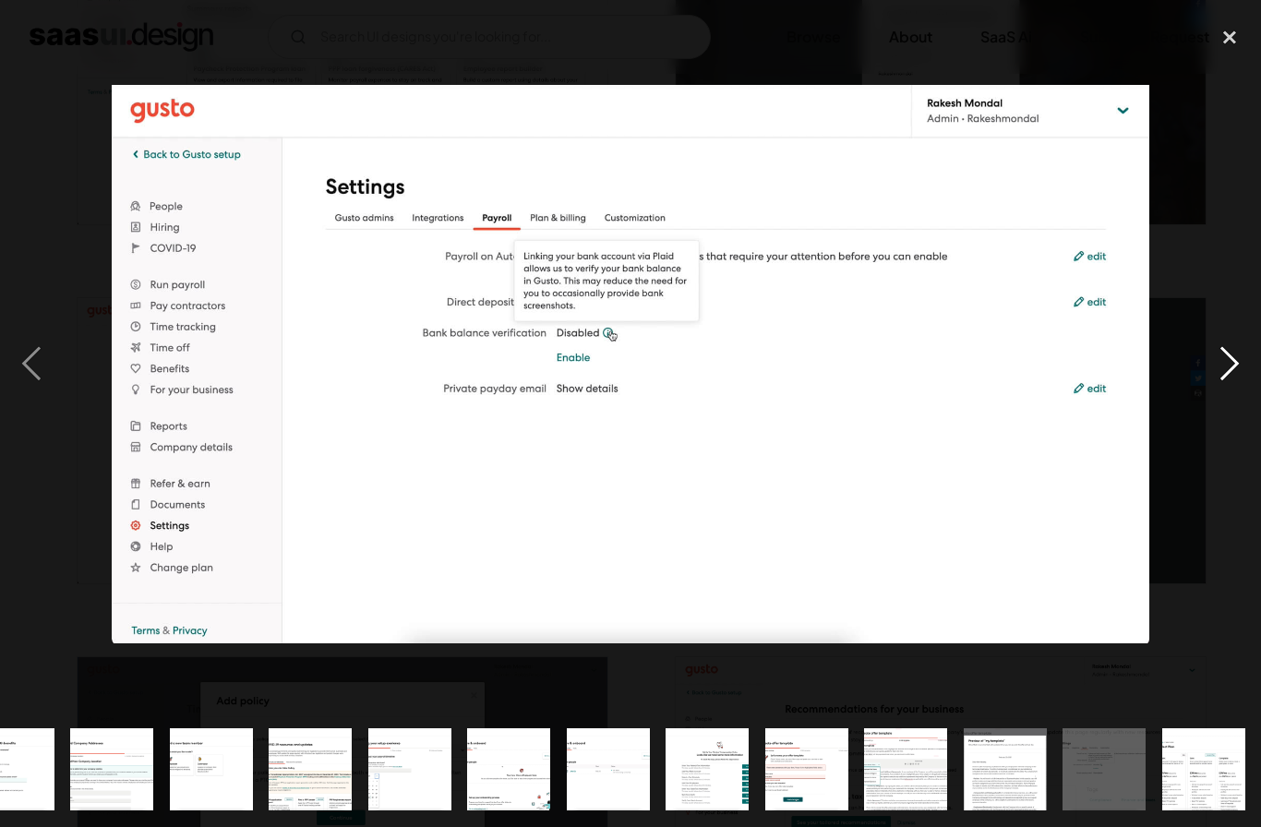
click at [1198, 373] on div "next image" at bounding box center [1229, 364] width 63 height 695
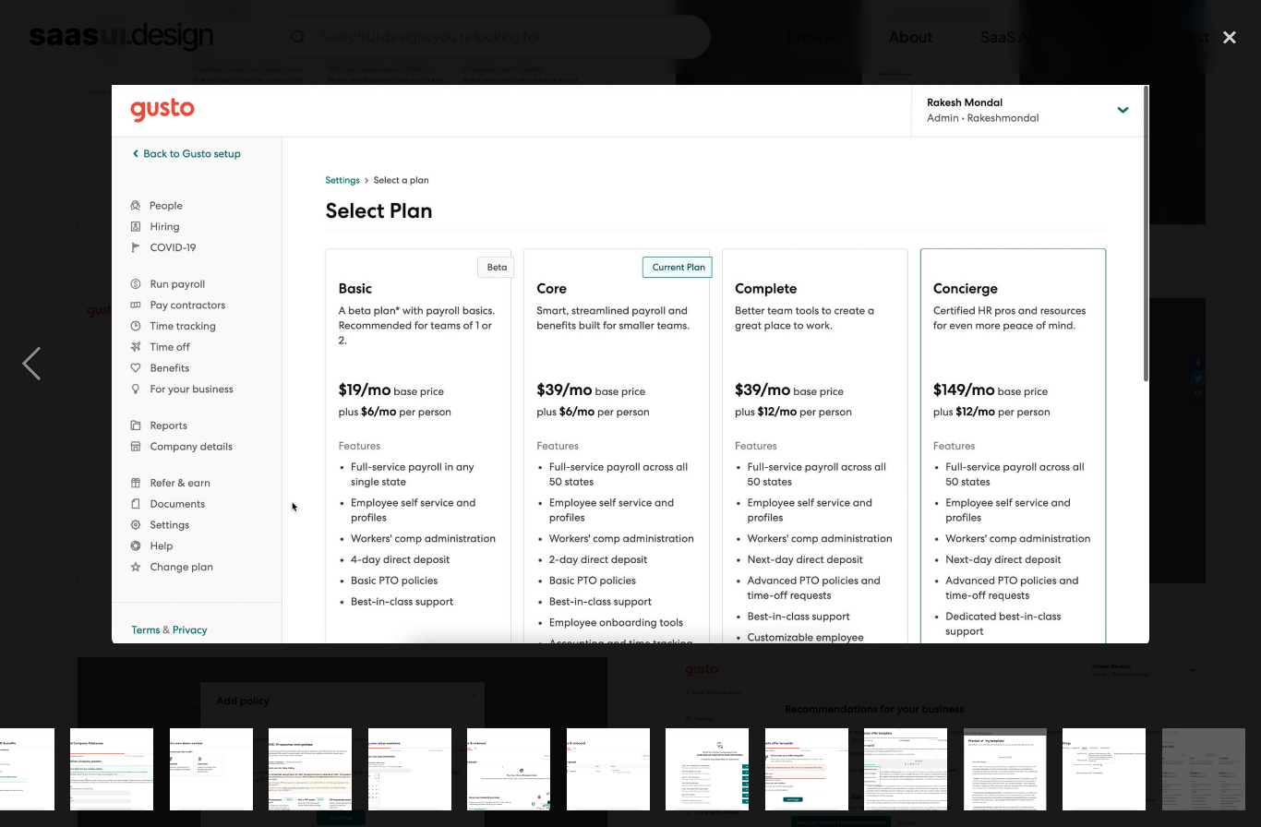
click at [1201, 376] on div "next image" at bounding box center [1229, 364] width 63 height 695
click at [1205, 381] on div "next image" at bounding box center [1229, 364] width 63 height 695
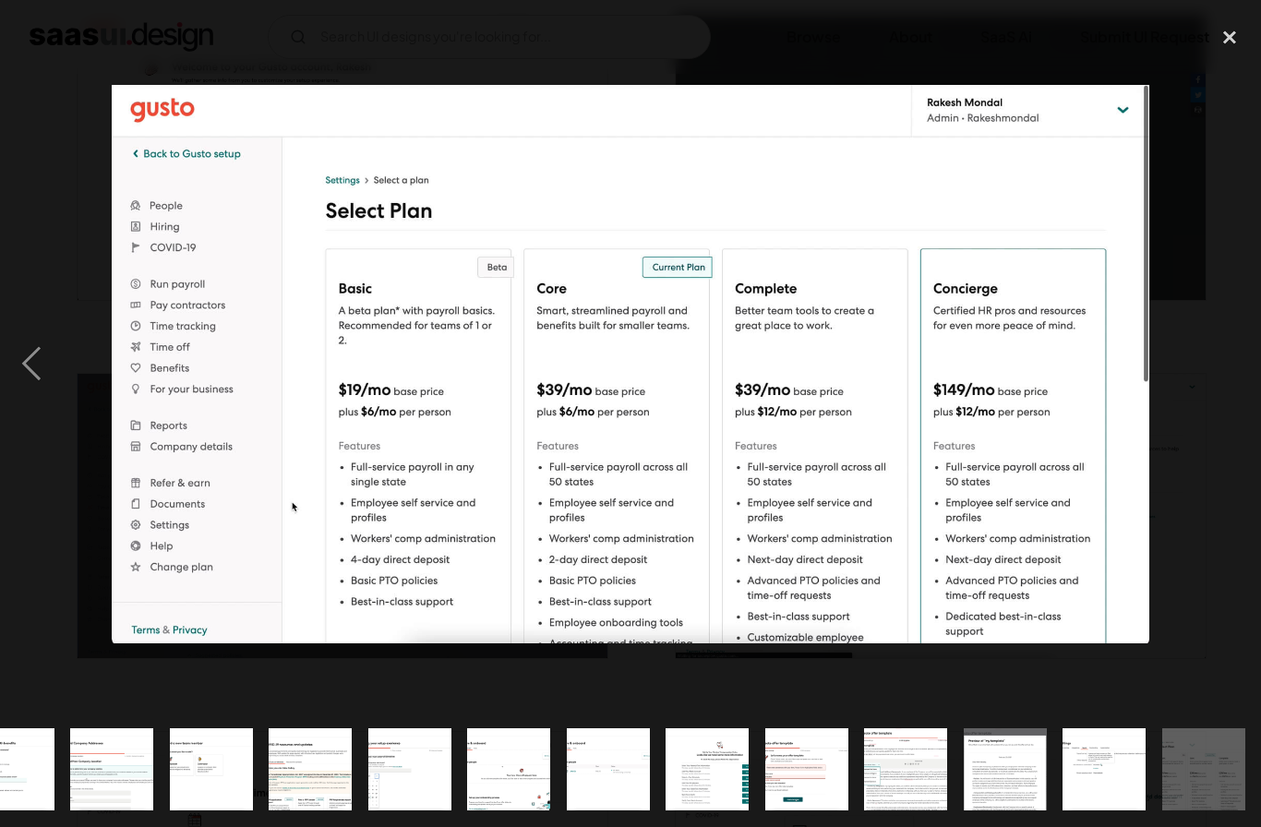
scroll to position [1153, 0]
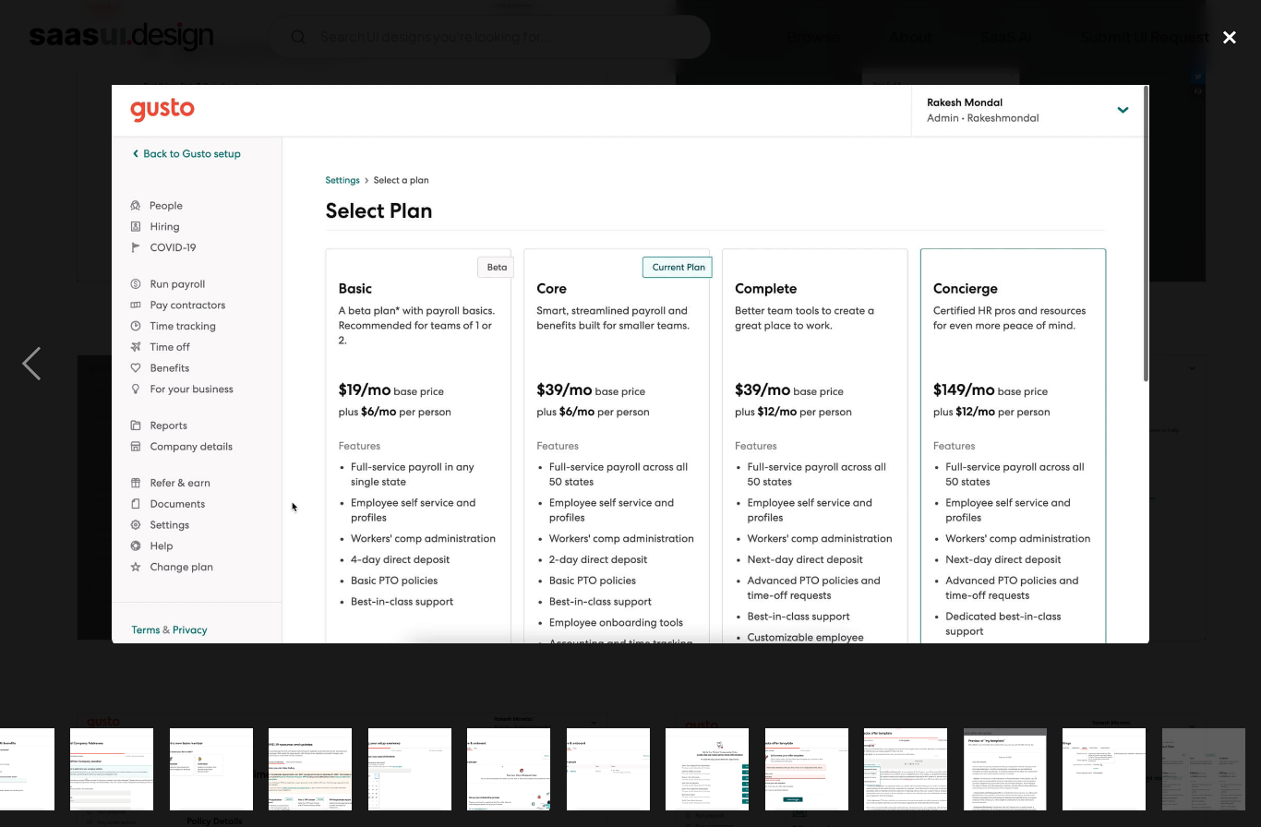
click at [1225, 45] on div "close lightbox" at bounding box center [1229, 37] width 63 height 41
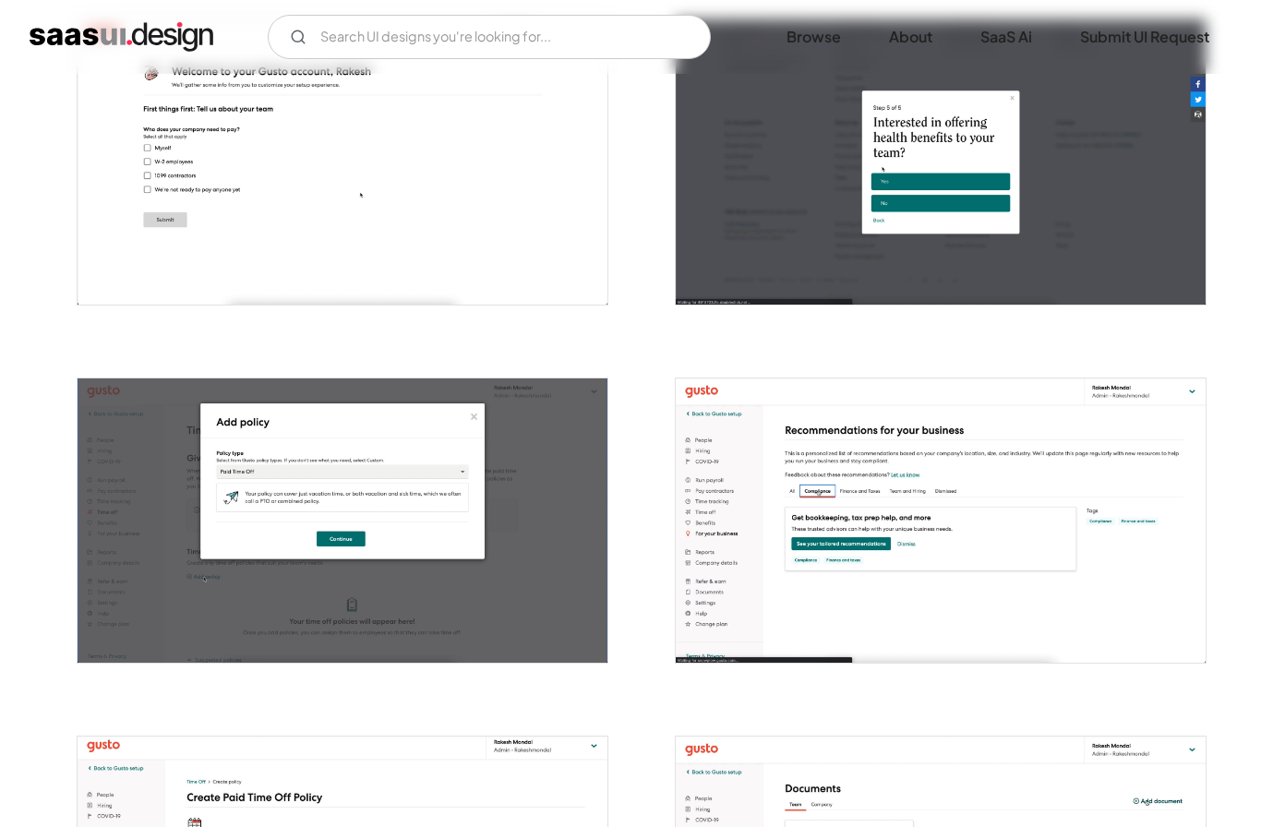
scroll to position [1123, 0]
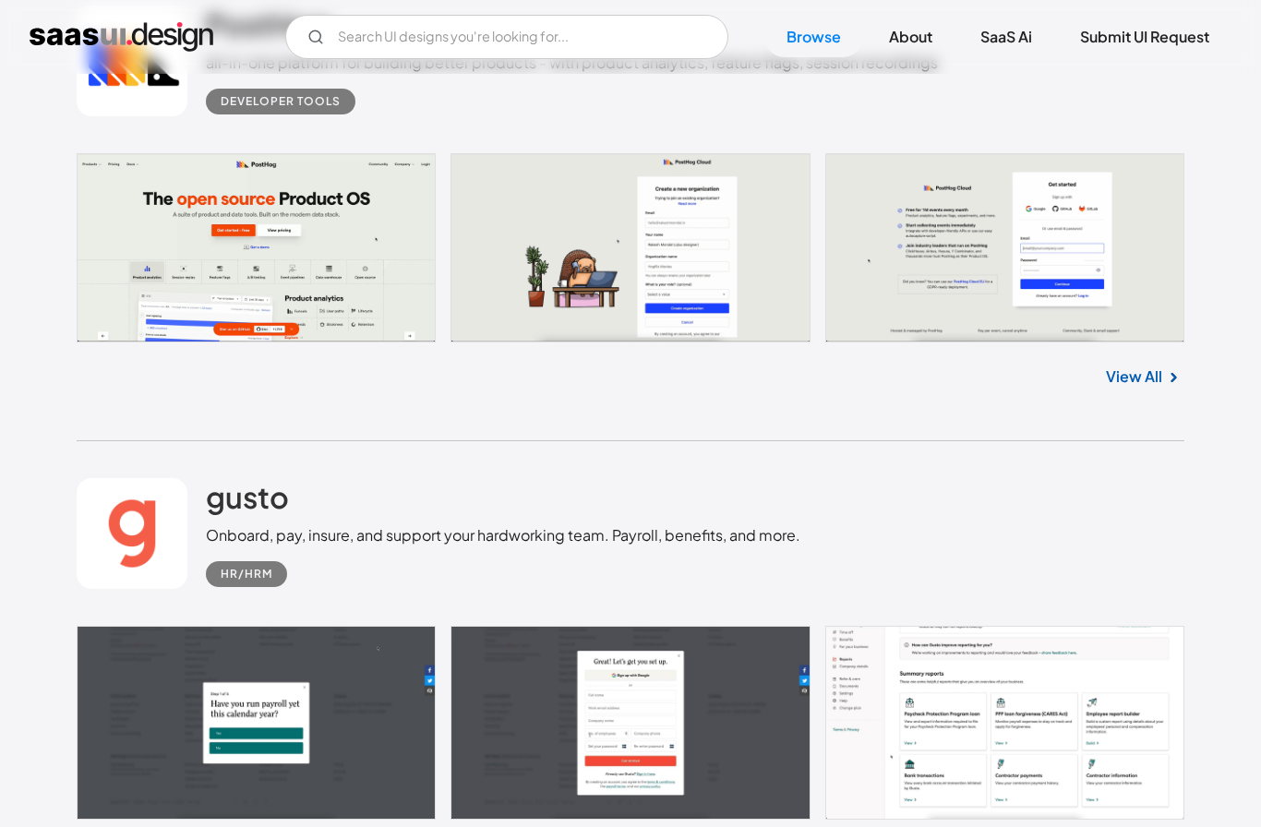
scroll to position [13893, 0]
